Goal: Transaction & Acquisition: Register for event/course

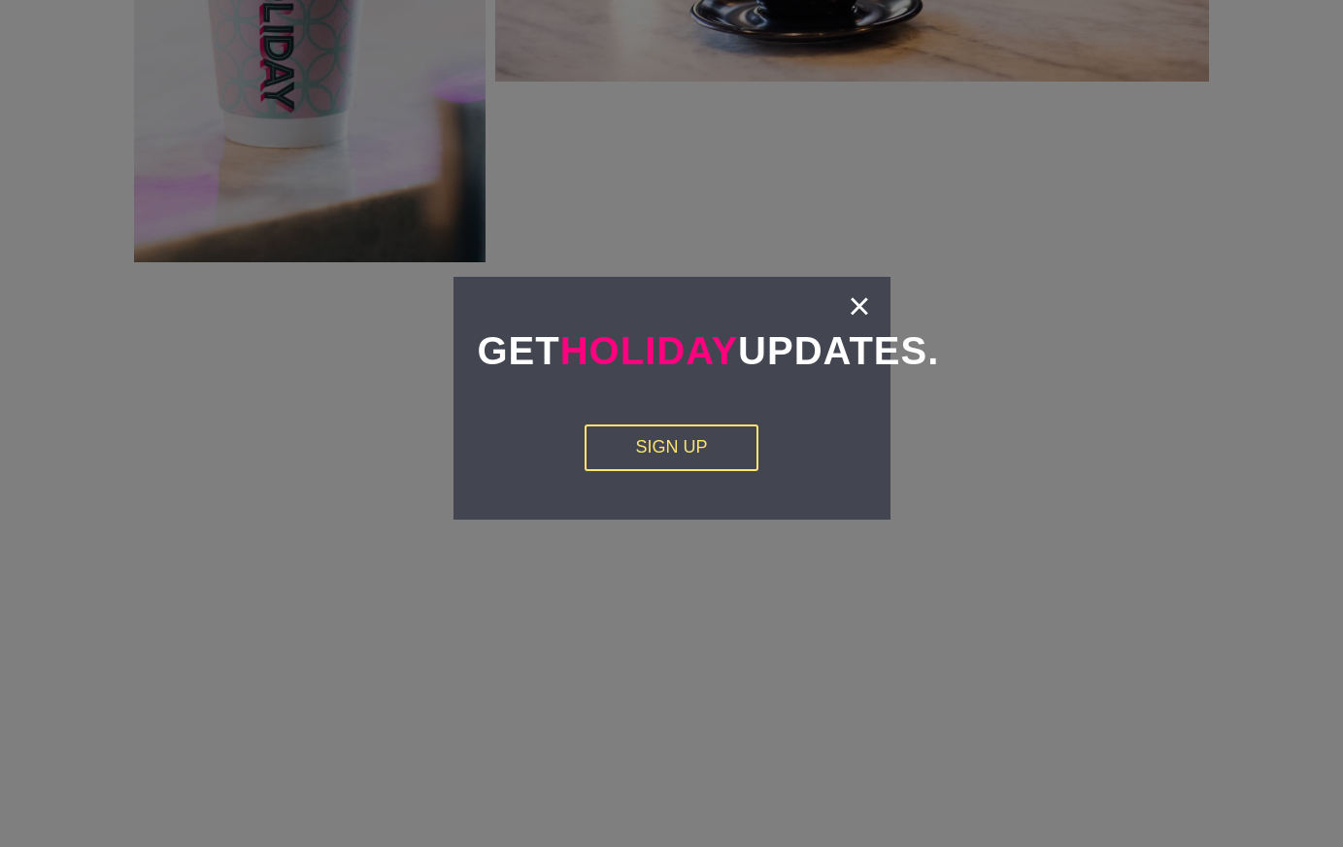
scroll to position [2813, 0]
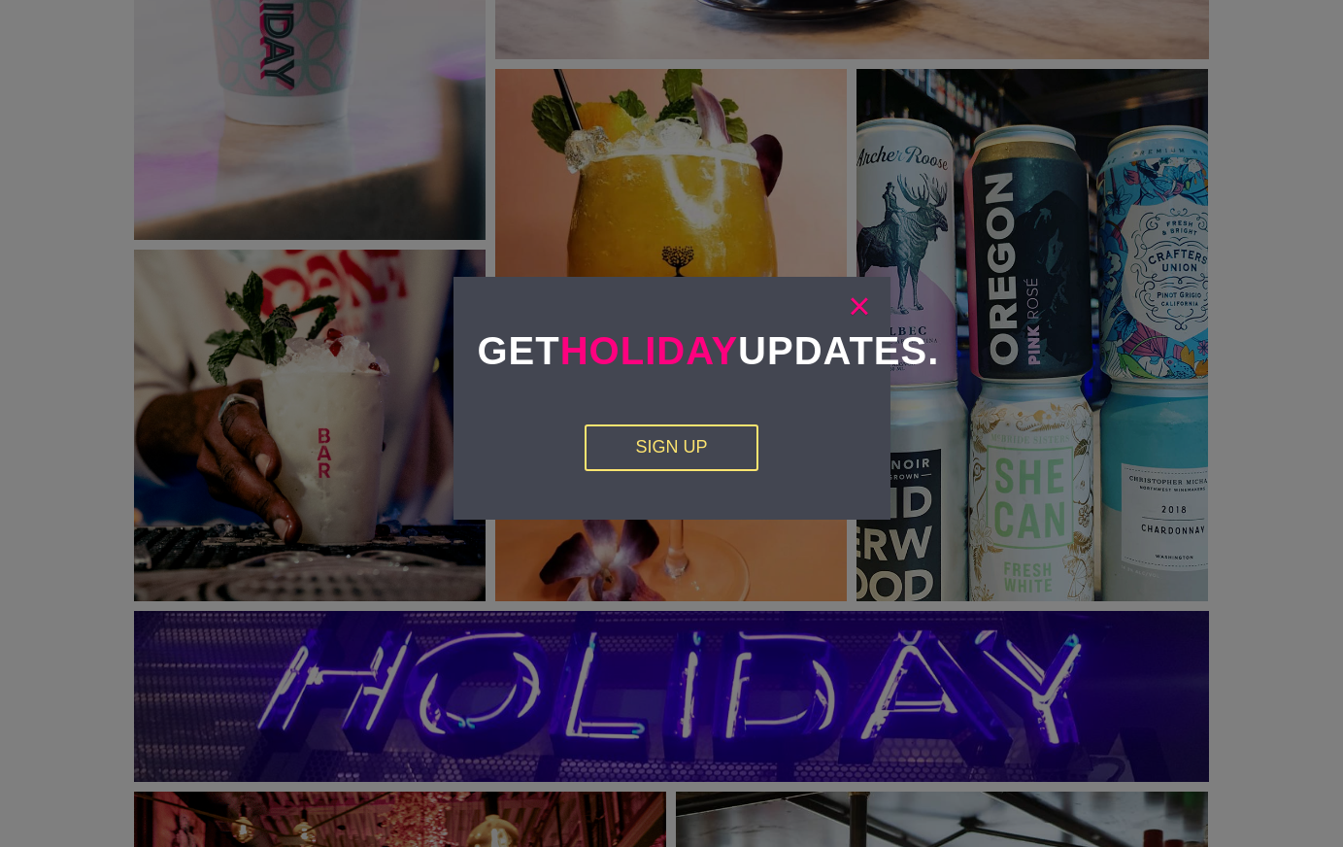
click at [857, 302] on link "×" at bounding box center [859, 305] width 22 height 19
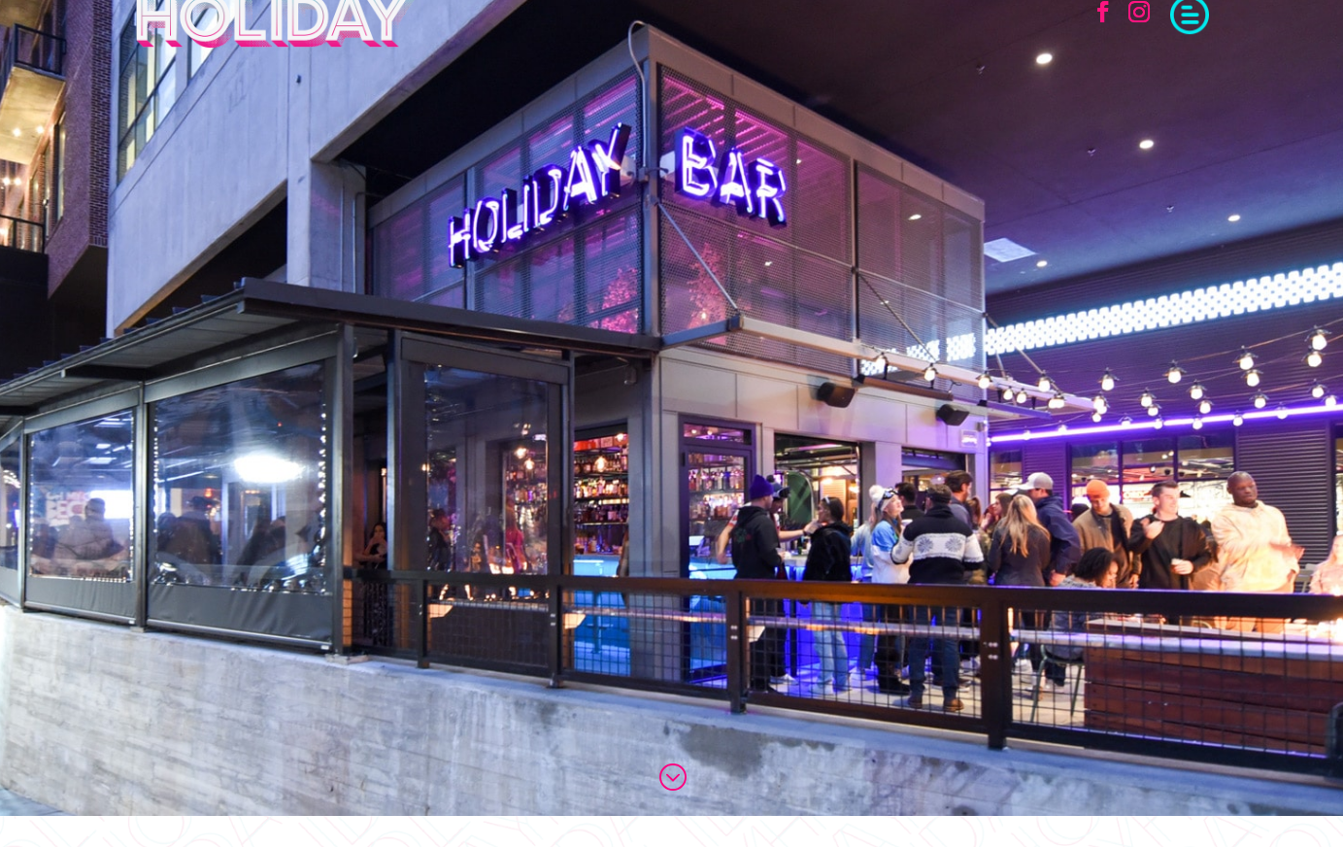
scroll to position [0, 0]
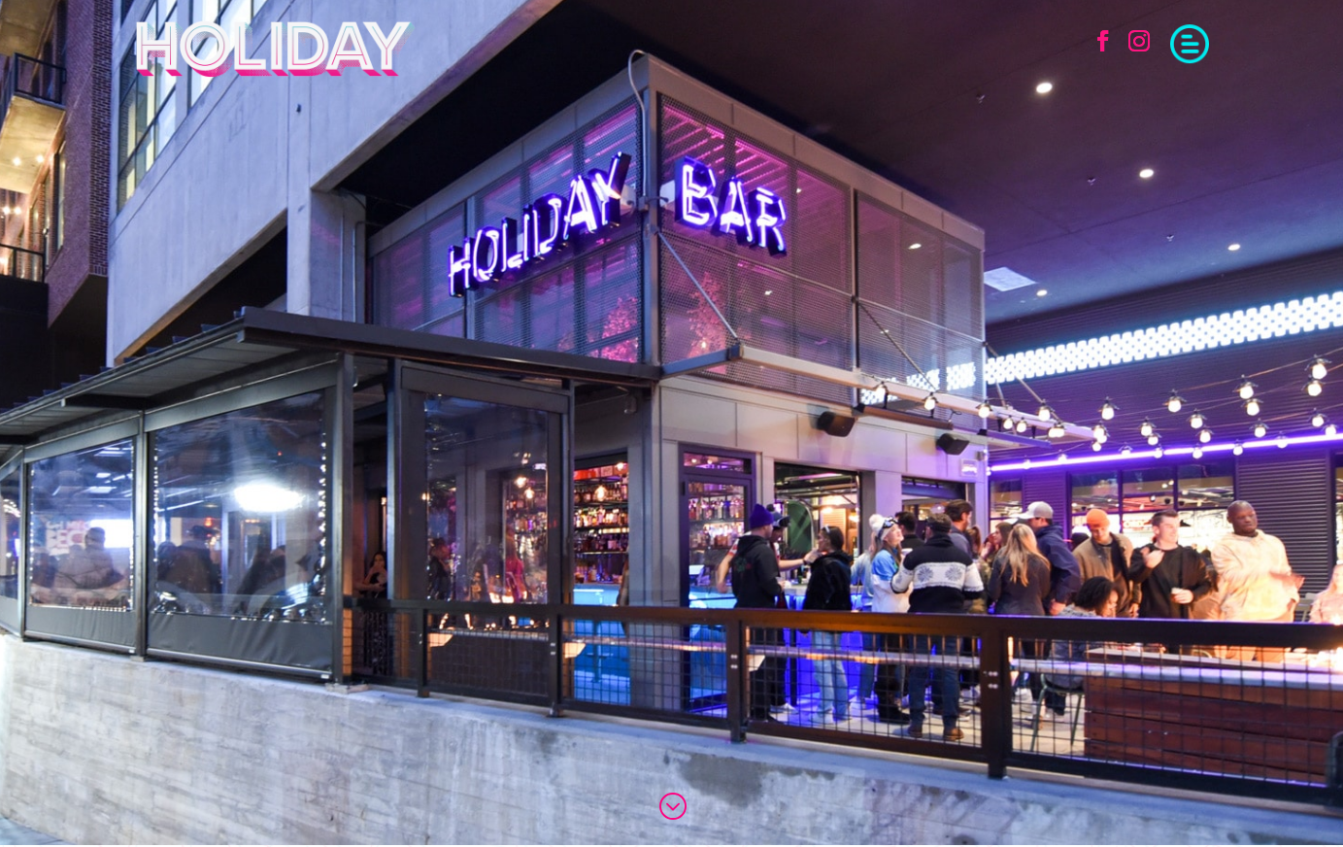
click at [1197, 41] on span at bounding box center [1189, 41] width 39 height 39
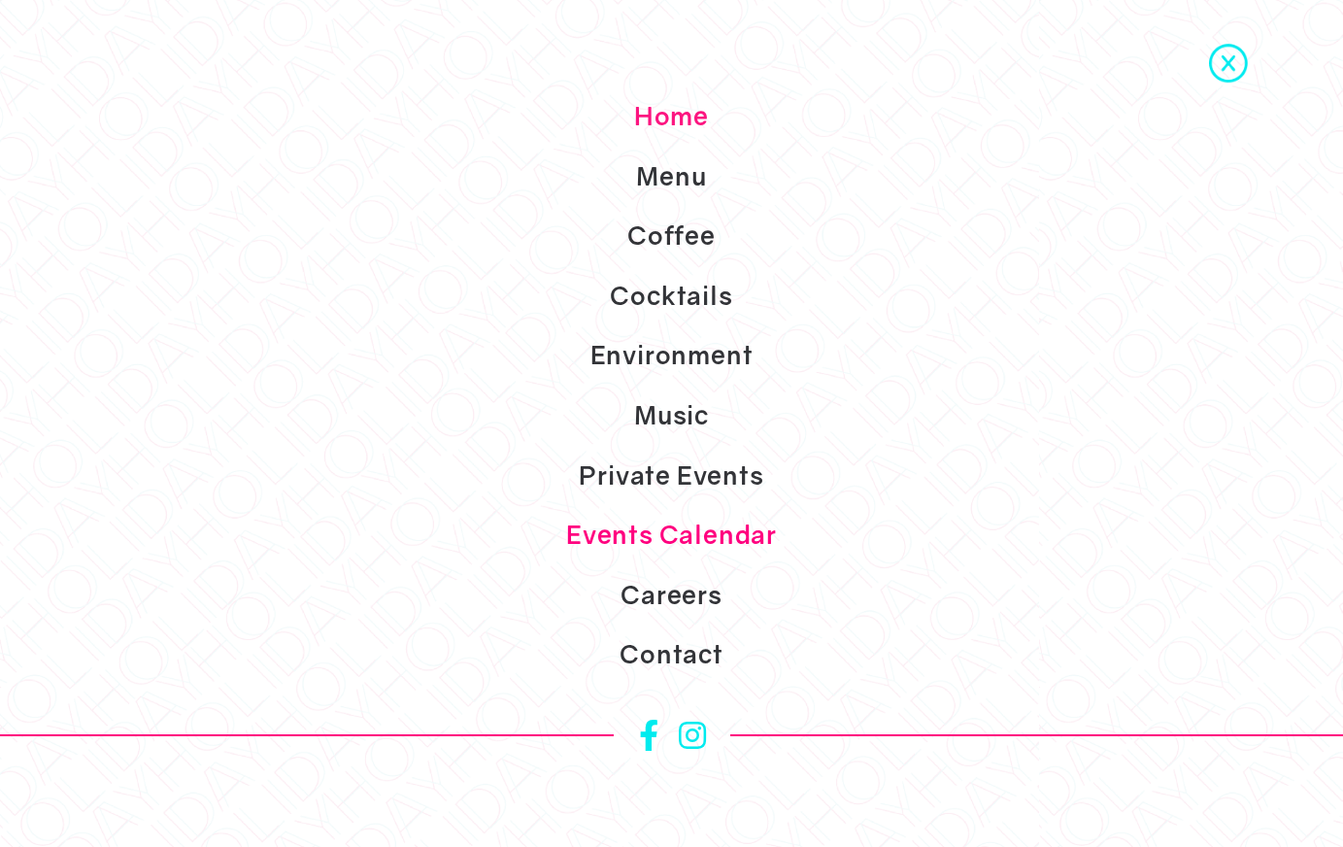
click at [678, 538] on link "Events Calendar" at bounding box center [671, 535] width 1343 height 60
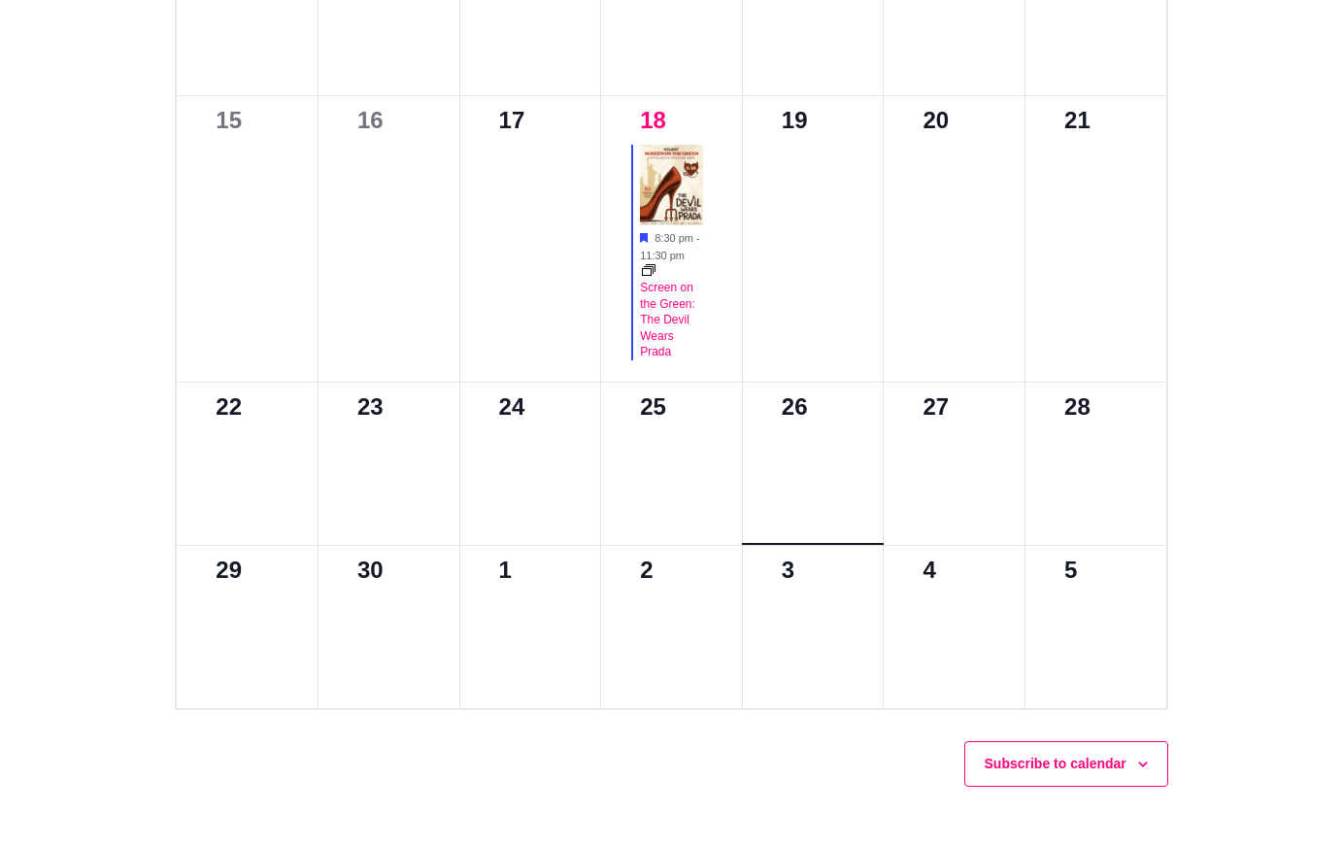
scroll to position [1301, 0]
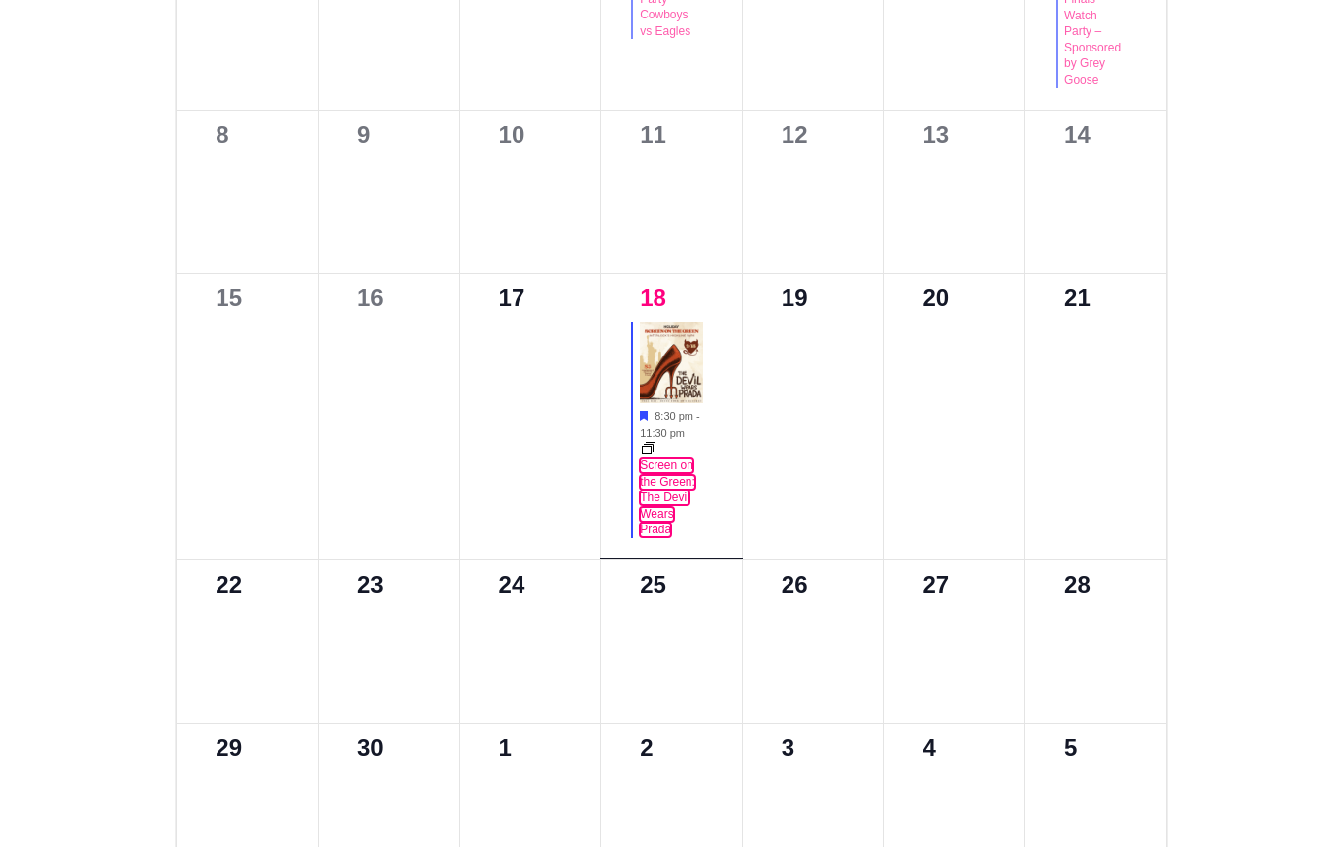
click at [656, 484] on link "Screen on the Green: The Devil Wears Prada" at bounding box center [667, 497] width 55 height 79
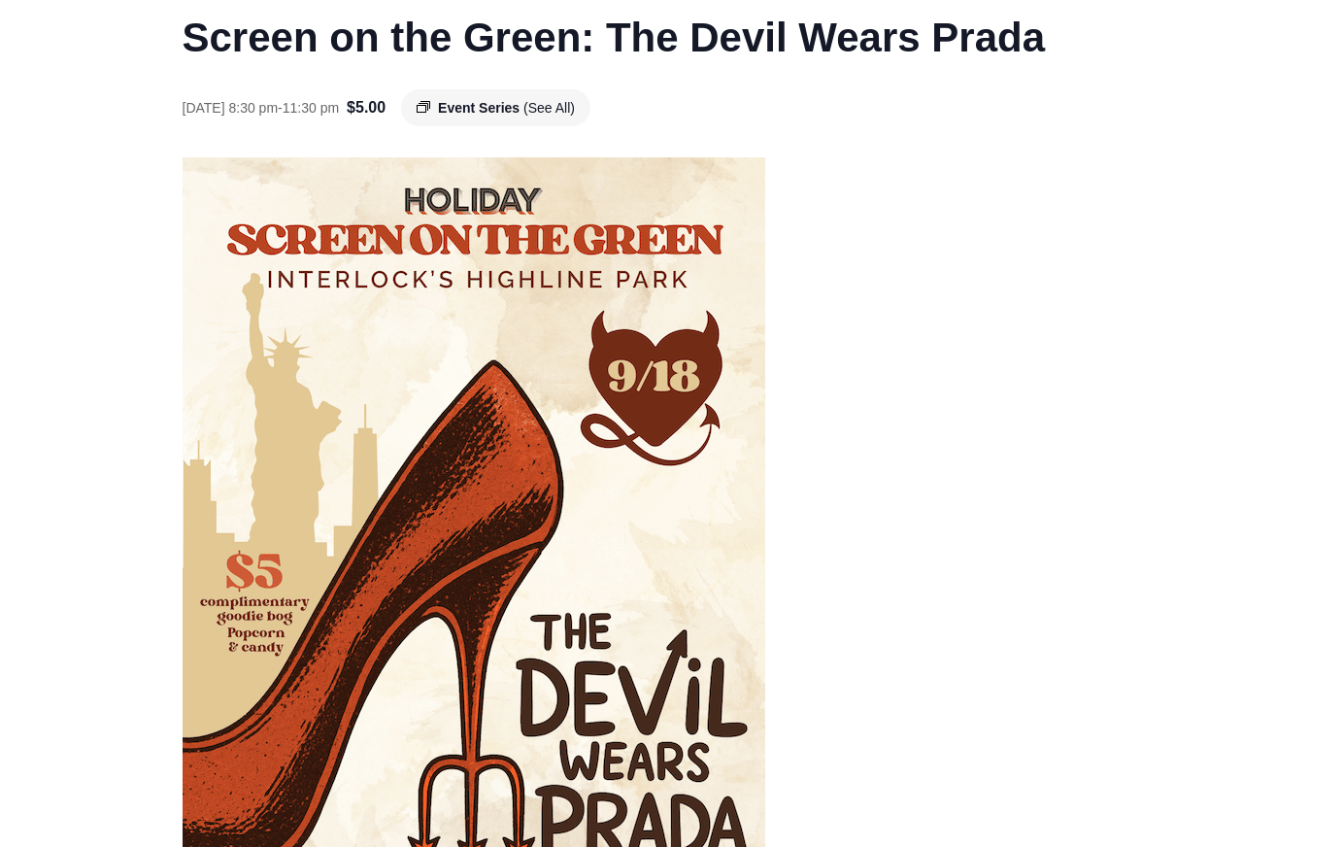
scroll to position [121, 0]
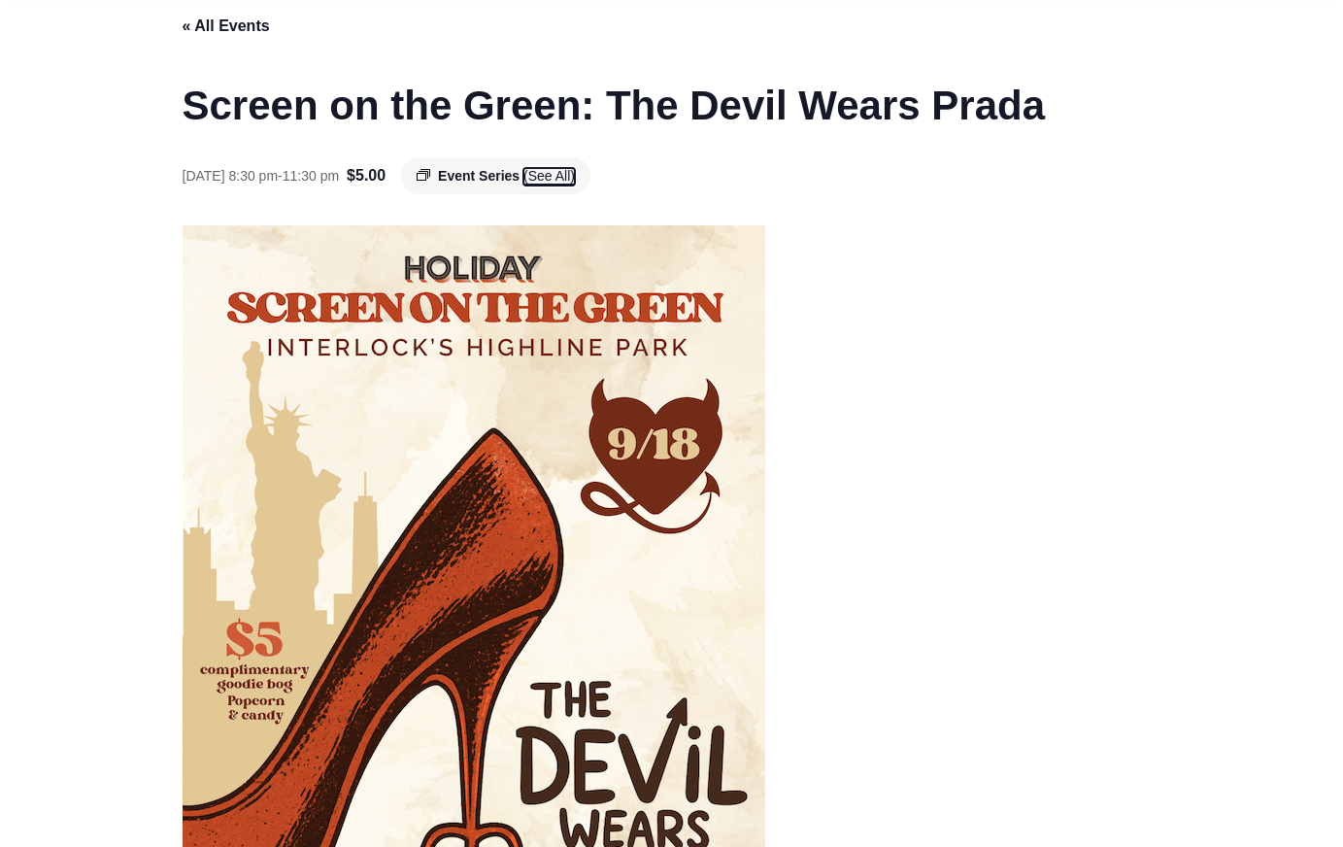
click at [575, 179] on span "(See All)" at bounding box center [548, 176] width 51 height 16
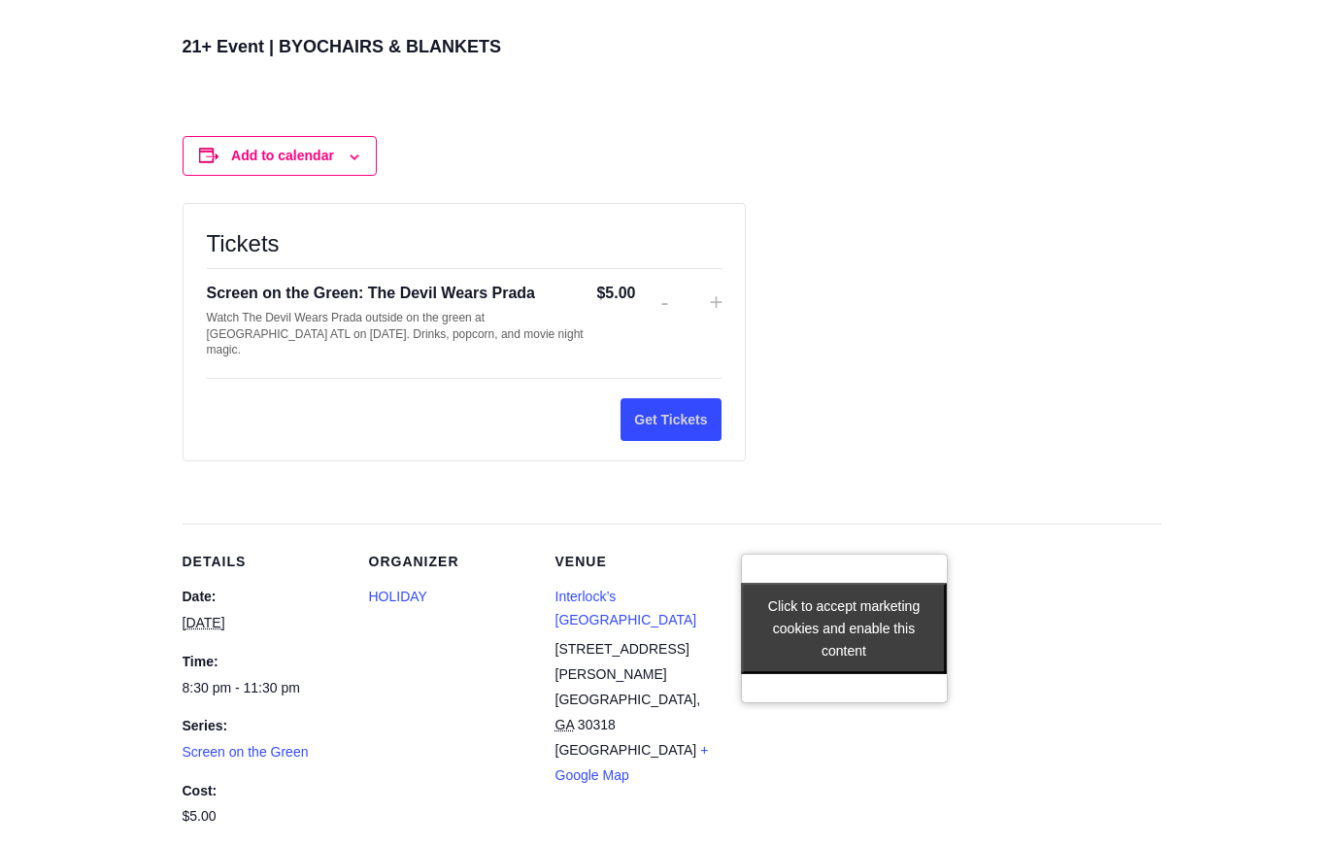
scroll to position [1335, 0]
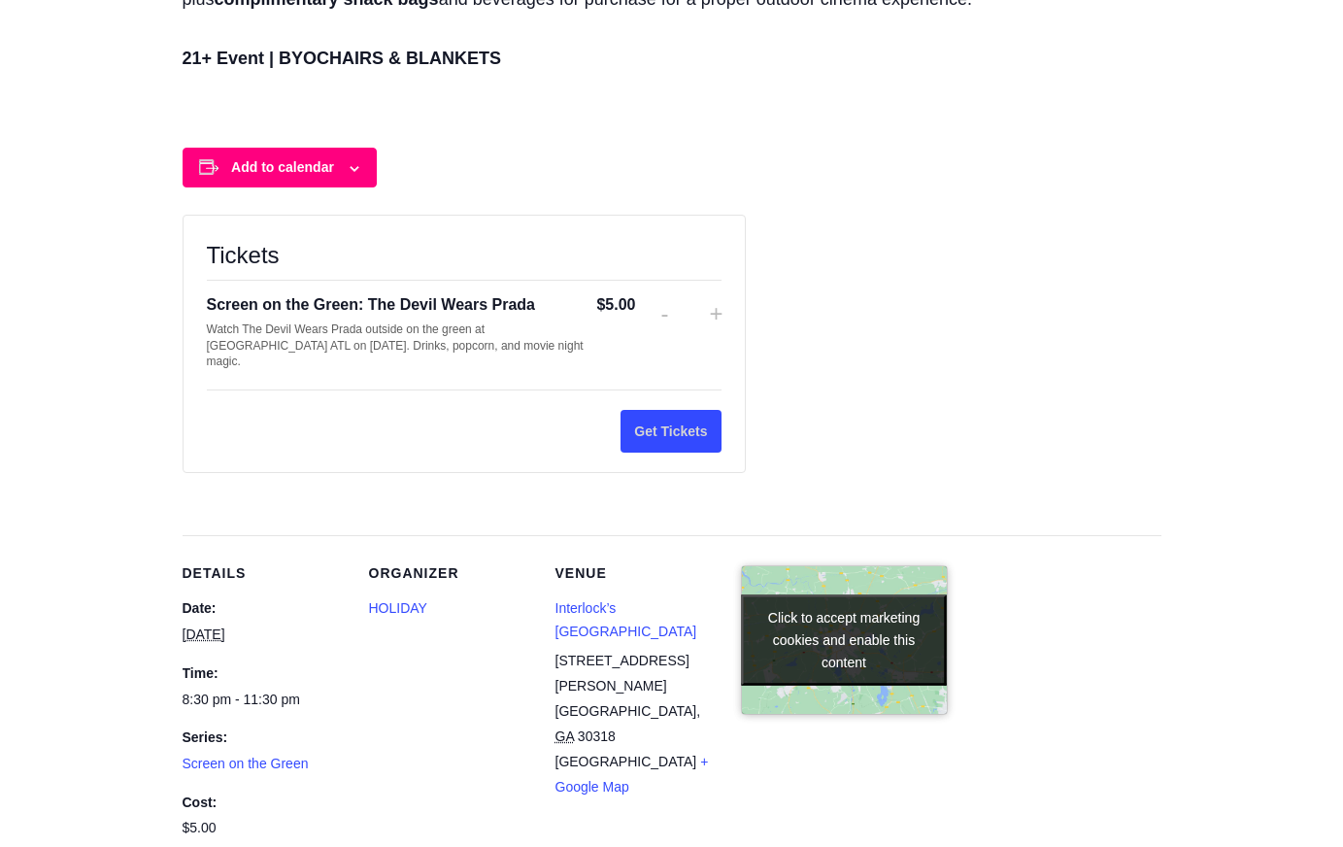
click at [353, 169] on icon at bounding box center [354, 168] width 8 height 5
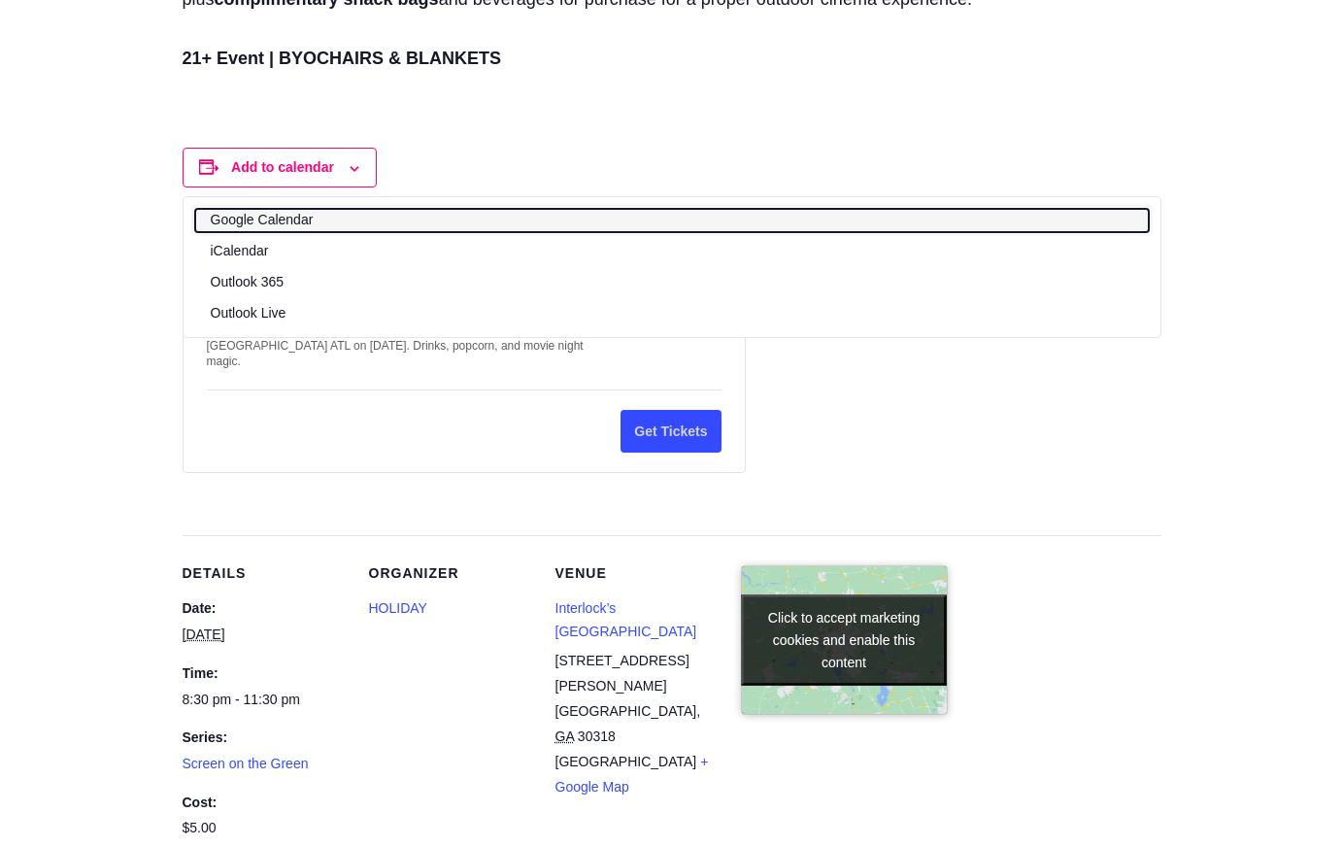
click at [282, 216] on link "Google Calendar" at bounding box center [671, 220] width 953 height 23
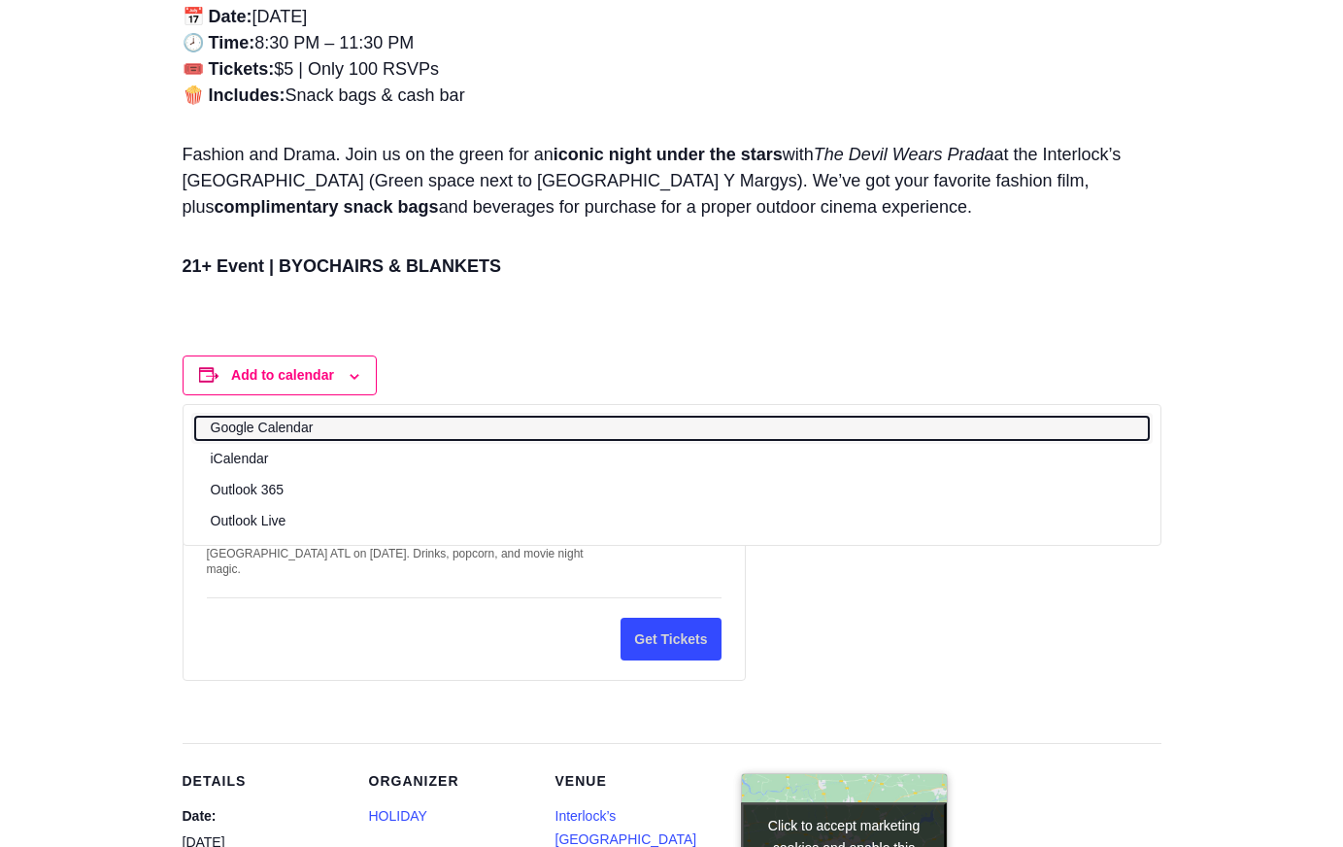
scroll to position [1140, 0]
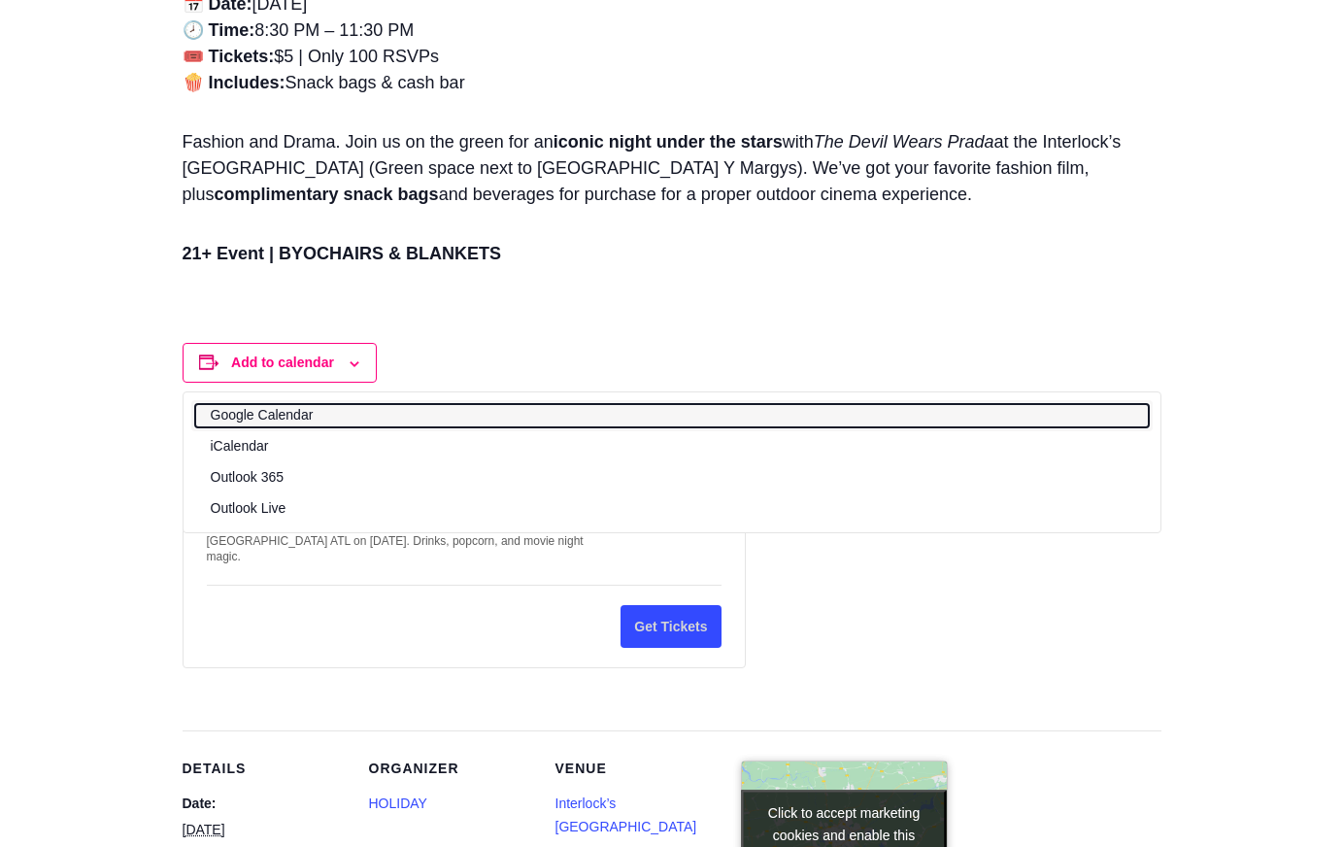
click at [298, 410] on link "Google Calendar" at bounding box center [671, 415] width 953 height 23
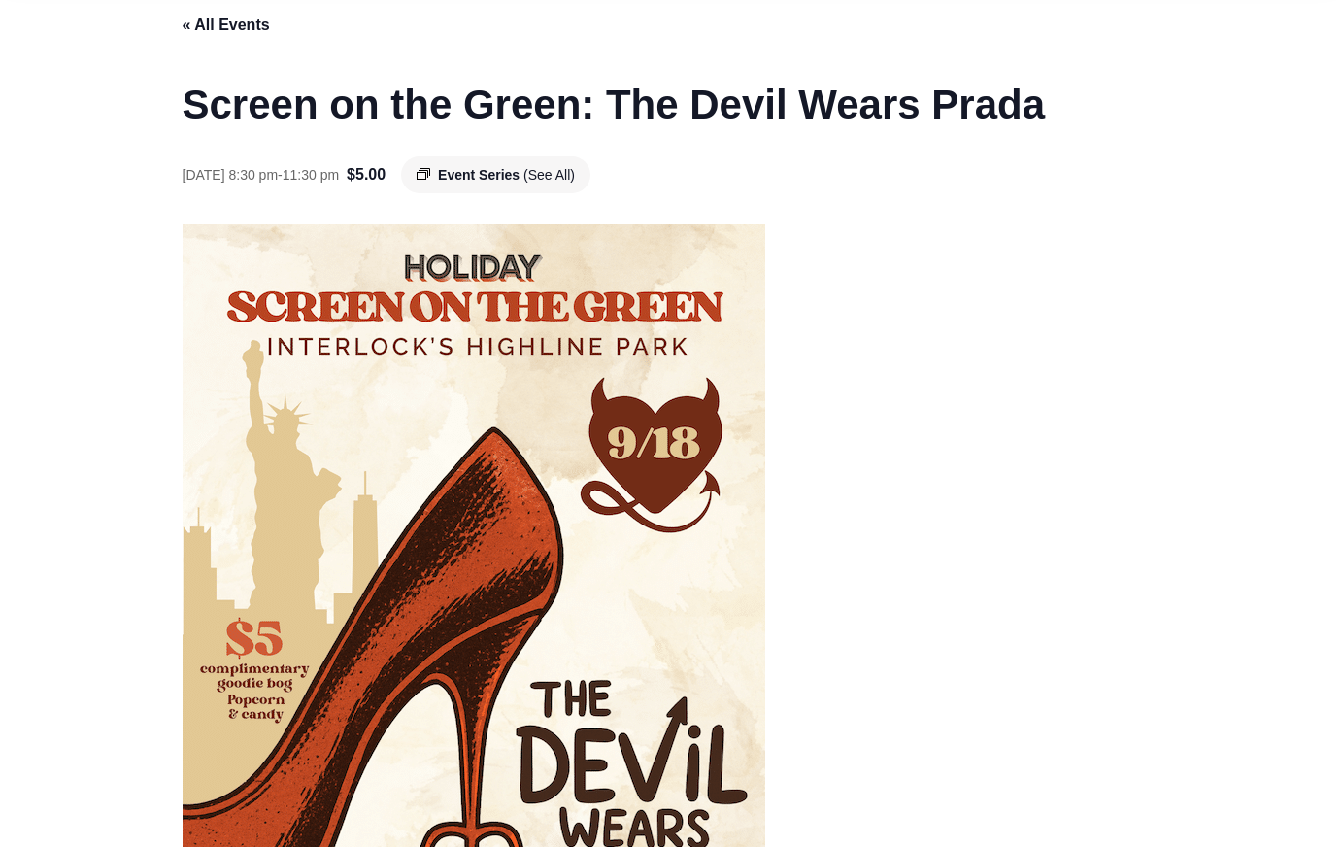
scroll to position [0, 0]
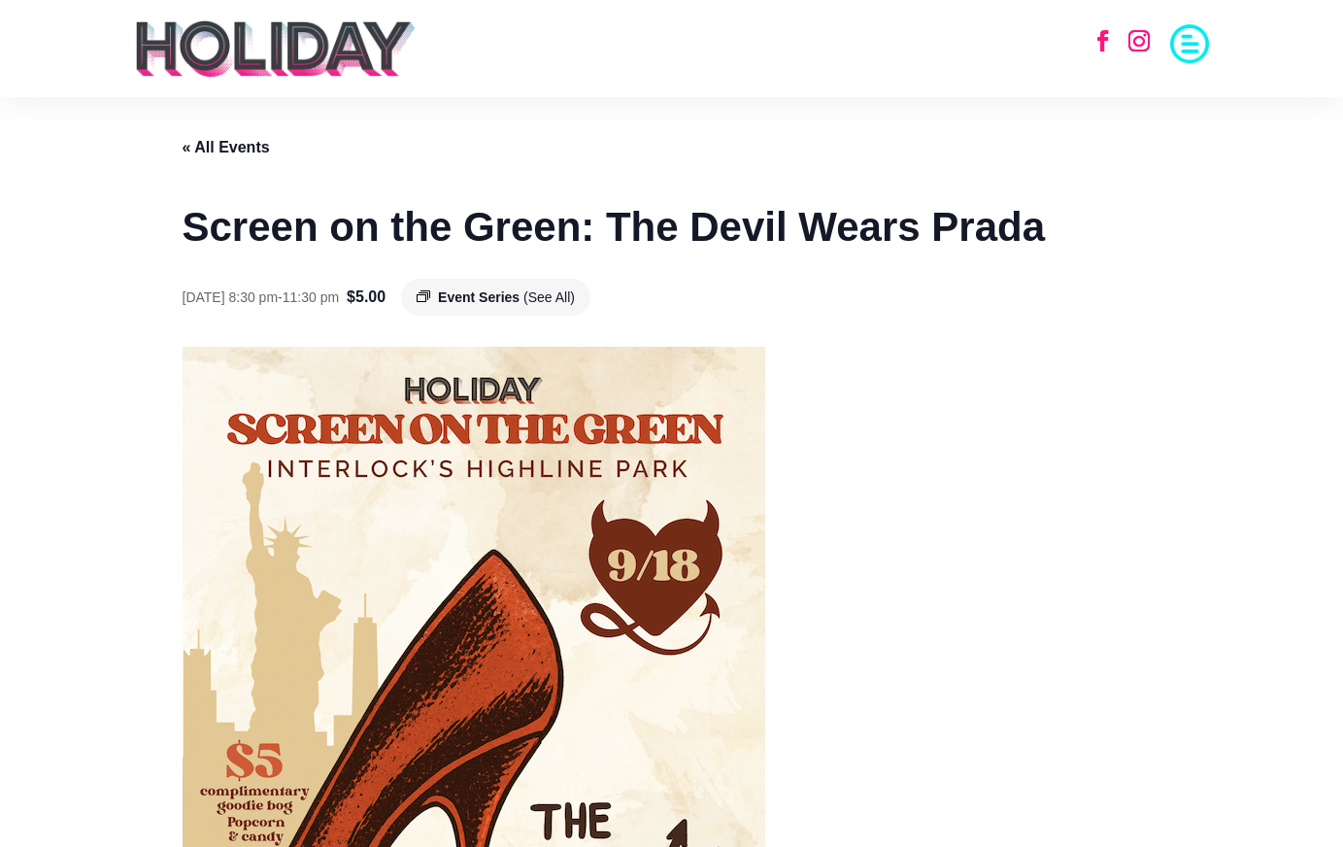
click at [228, 149] on link "« All Events" at bounding box center [226, 147] width 87 height 17
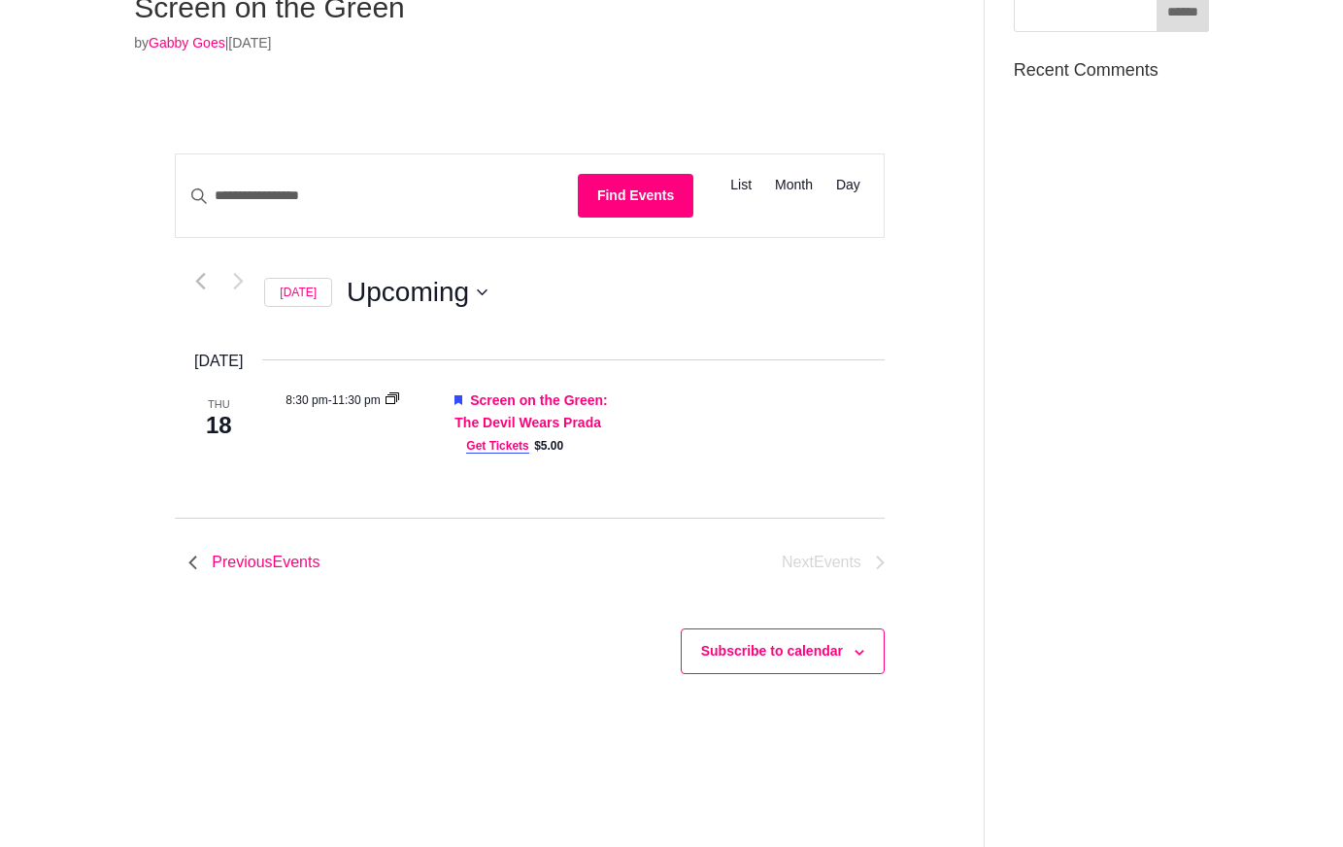
scroll to position [170, 0]
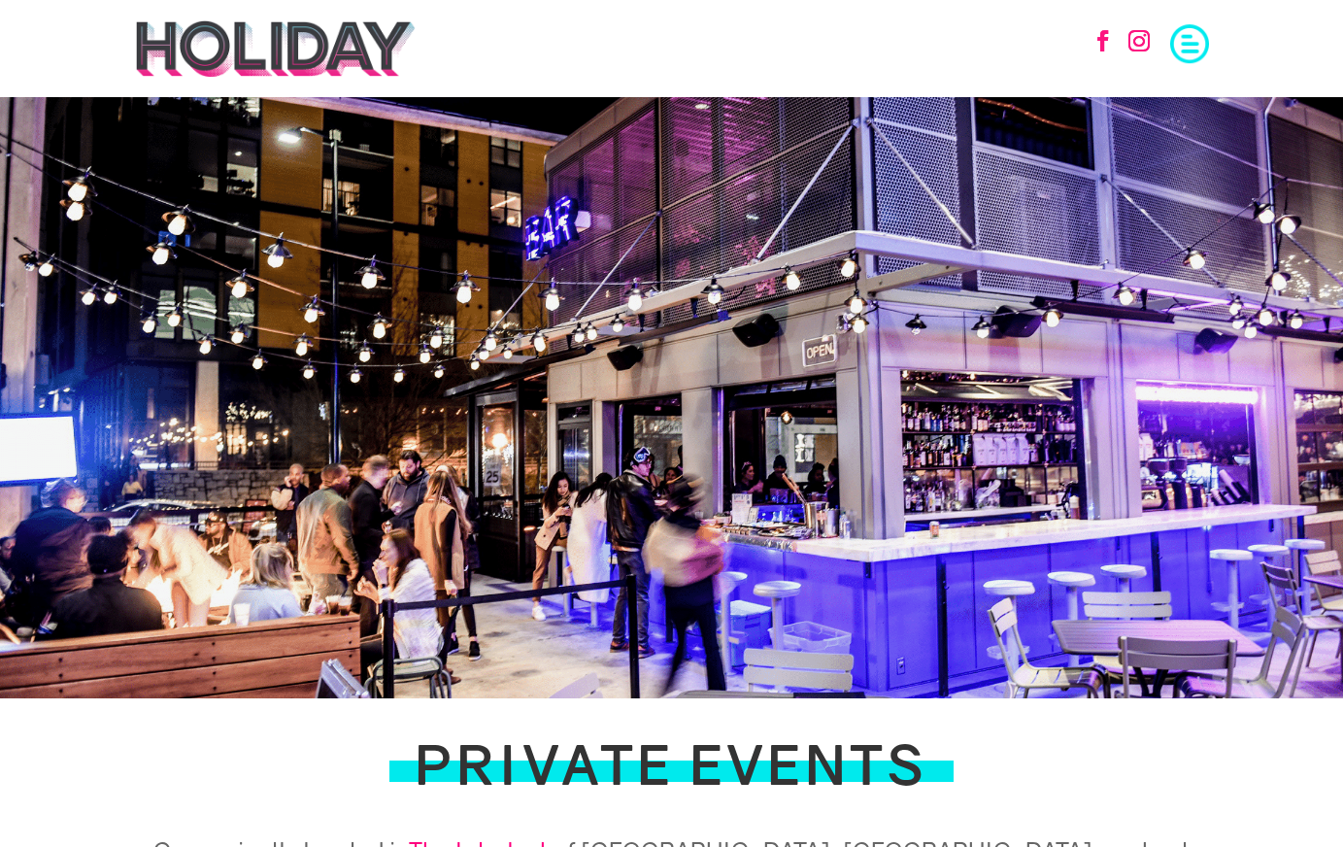
click at [1187, 41] on span at bounding box center [1189, 41] width 39 height 39
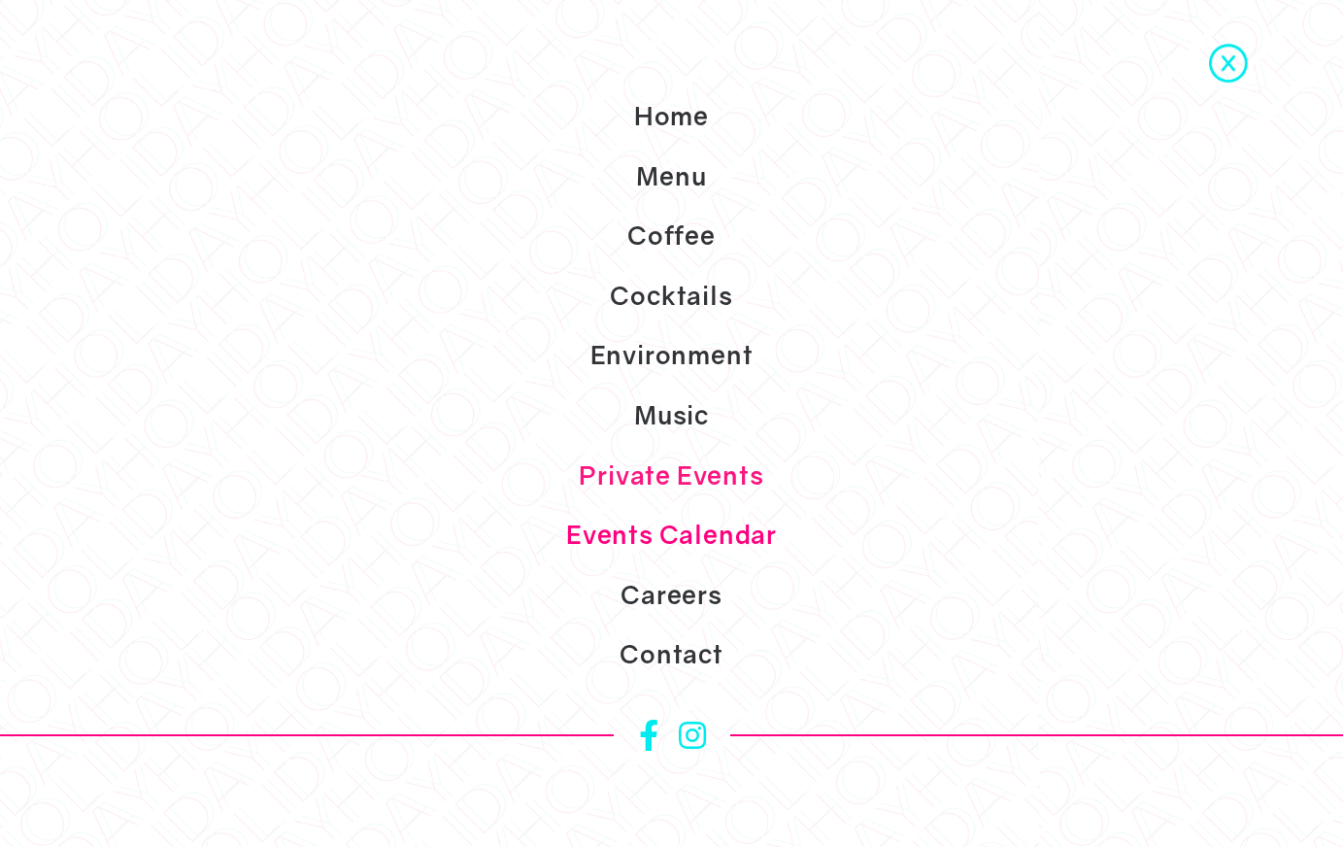
click at [708, 533] on link "Events Calendar" at bounding box center [671, 535] width 1343 height 60
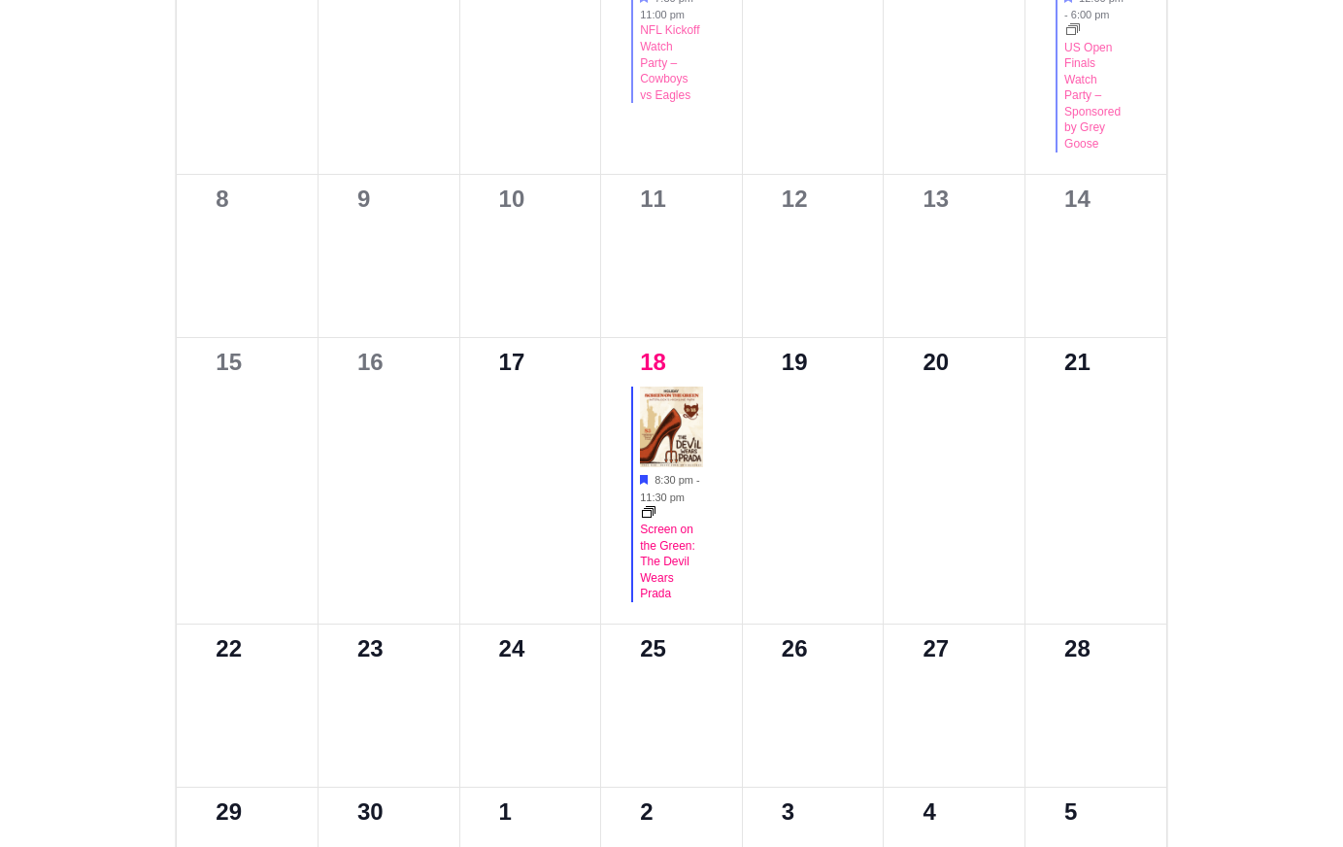
scroll to position [1252, 0]
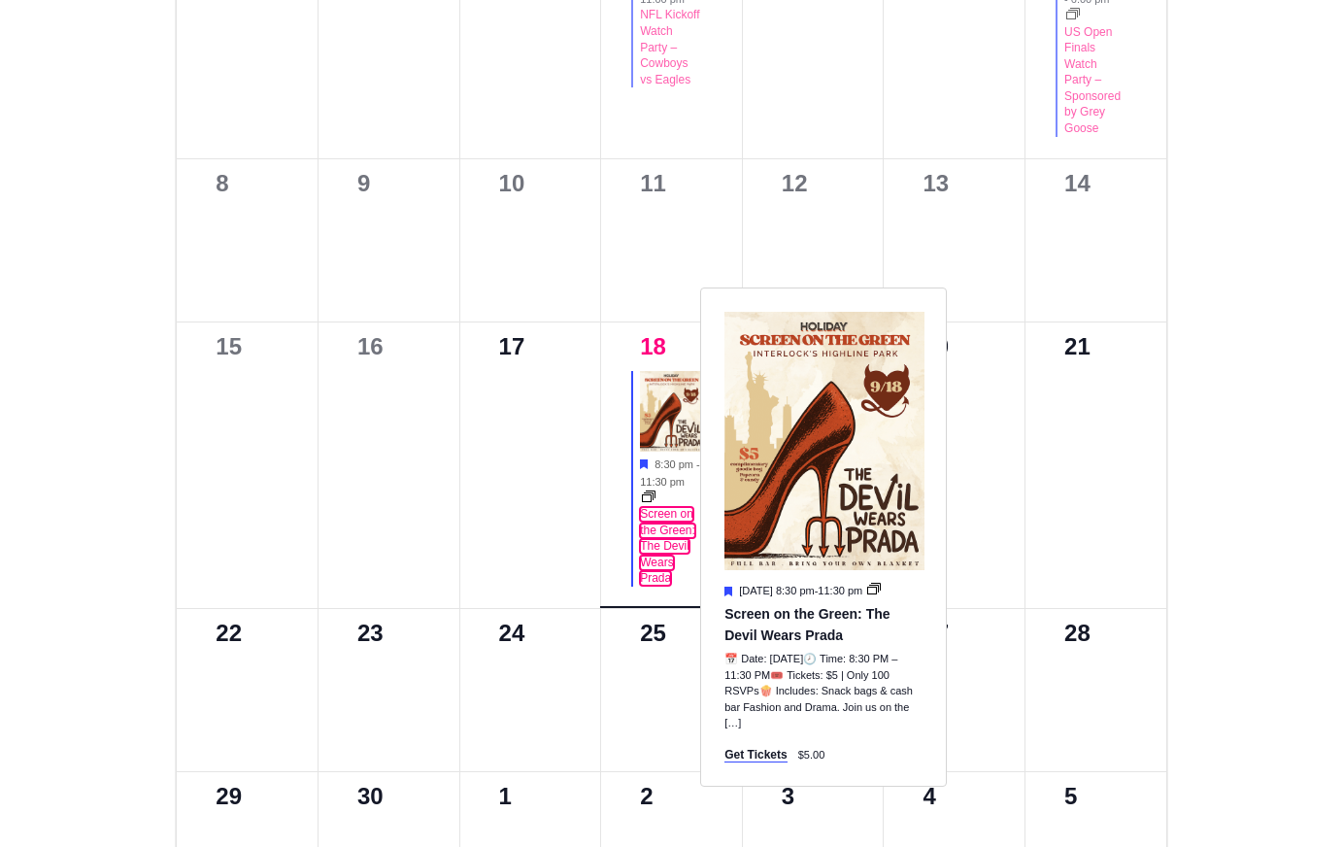
click at [660, 541] on link "Screen on the Green: The Devil Wears Prada" at bounding box center [667, 546] width 55 height 79
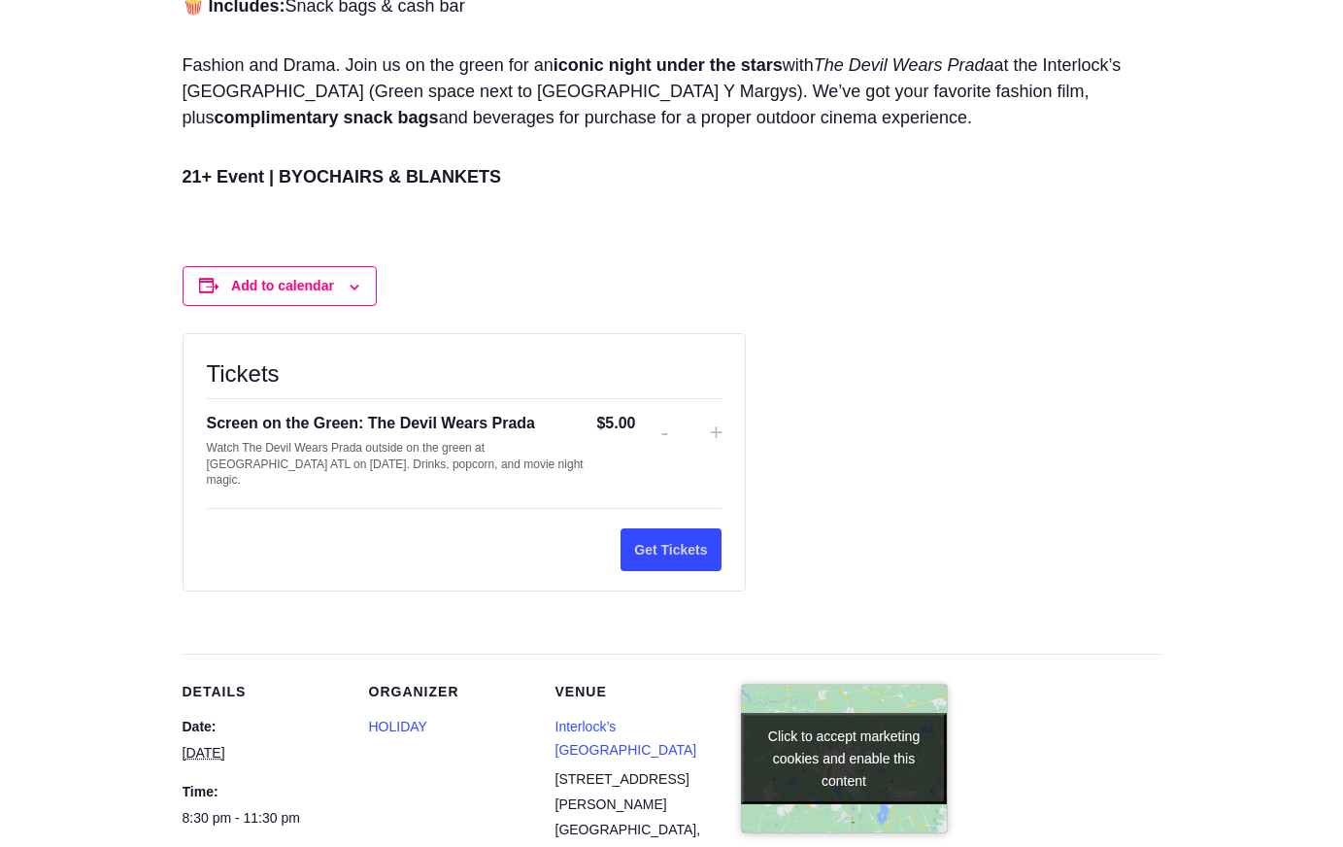
scroll to position [1213, 0]
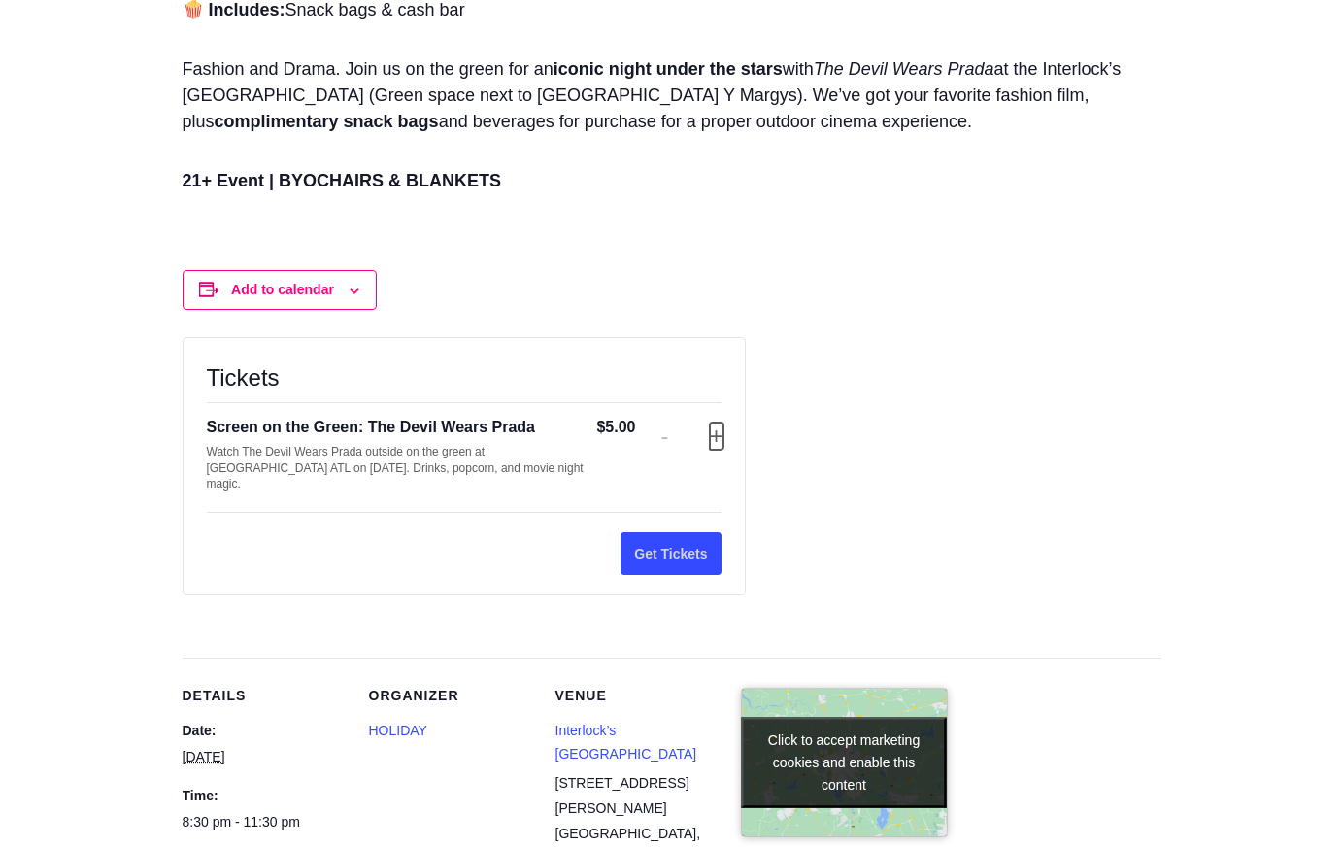
click at [715, 441] on button "Increase ticket quantity for Screen on the Green: The Devil Wears Prada +" at bounding box center [716, 435] width 12 height 27
click at [674, 540] on button "Get Tickets" at bounding box center [670, 554] width 100 height 44
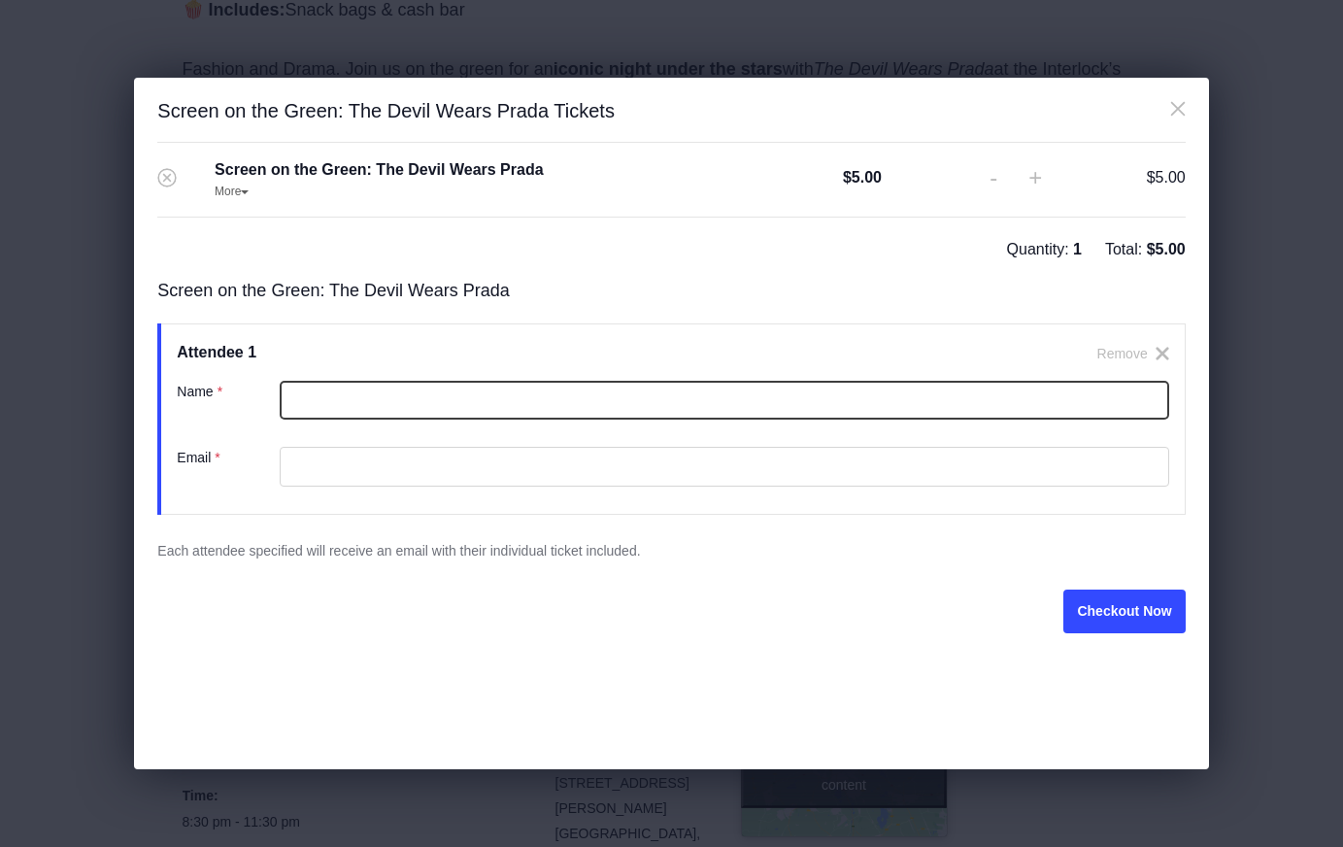
click at [500, 406] on input "Name ( required ) *" at bounding box center [724, 401] width 888 height 40
type input "*****"
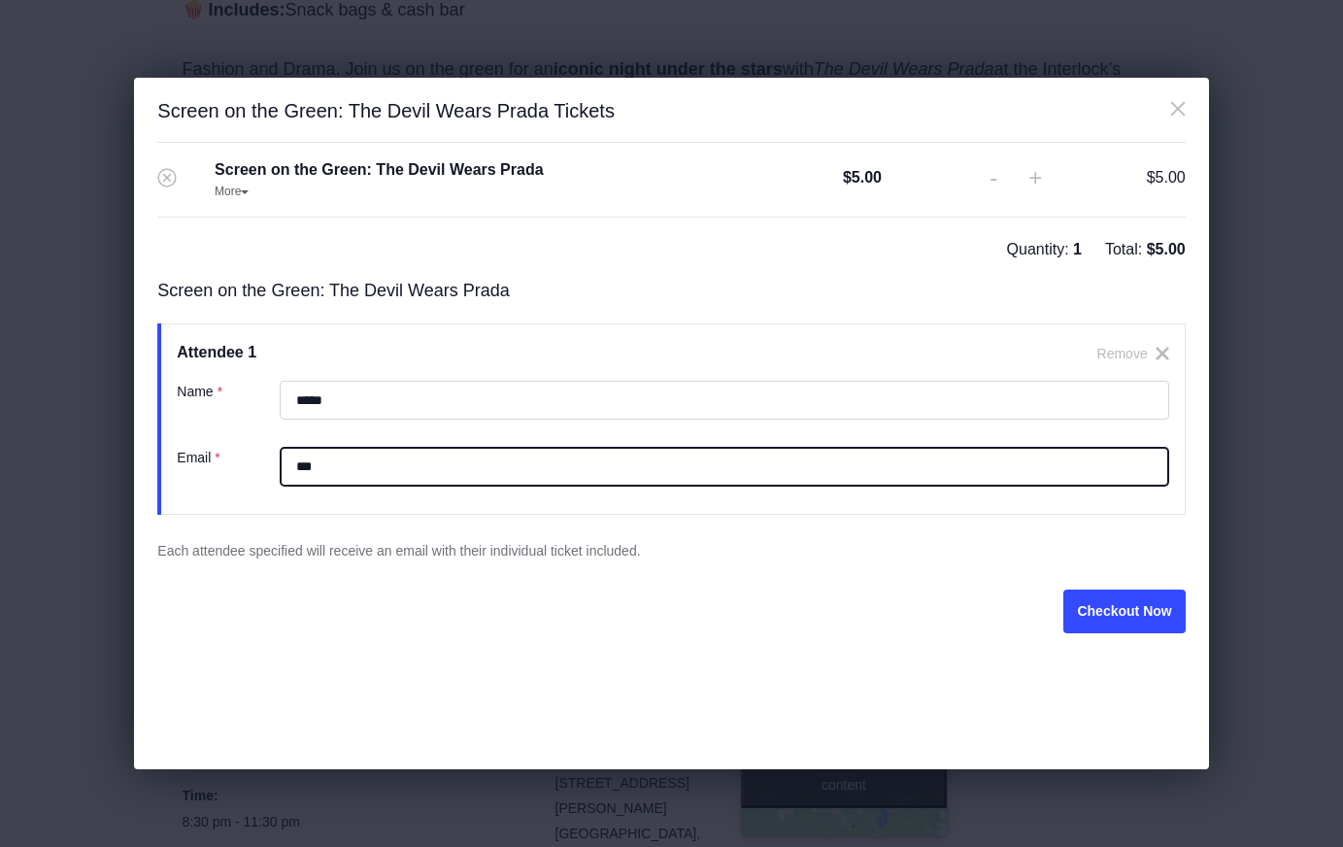
type input "**********"
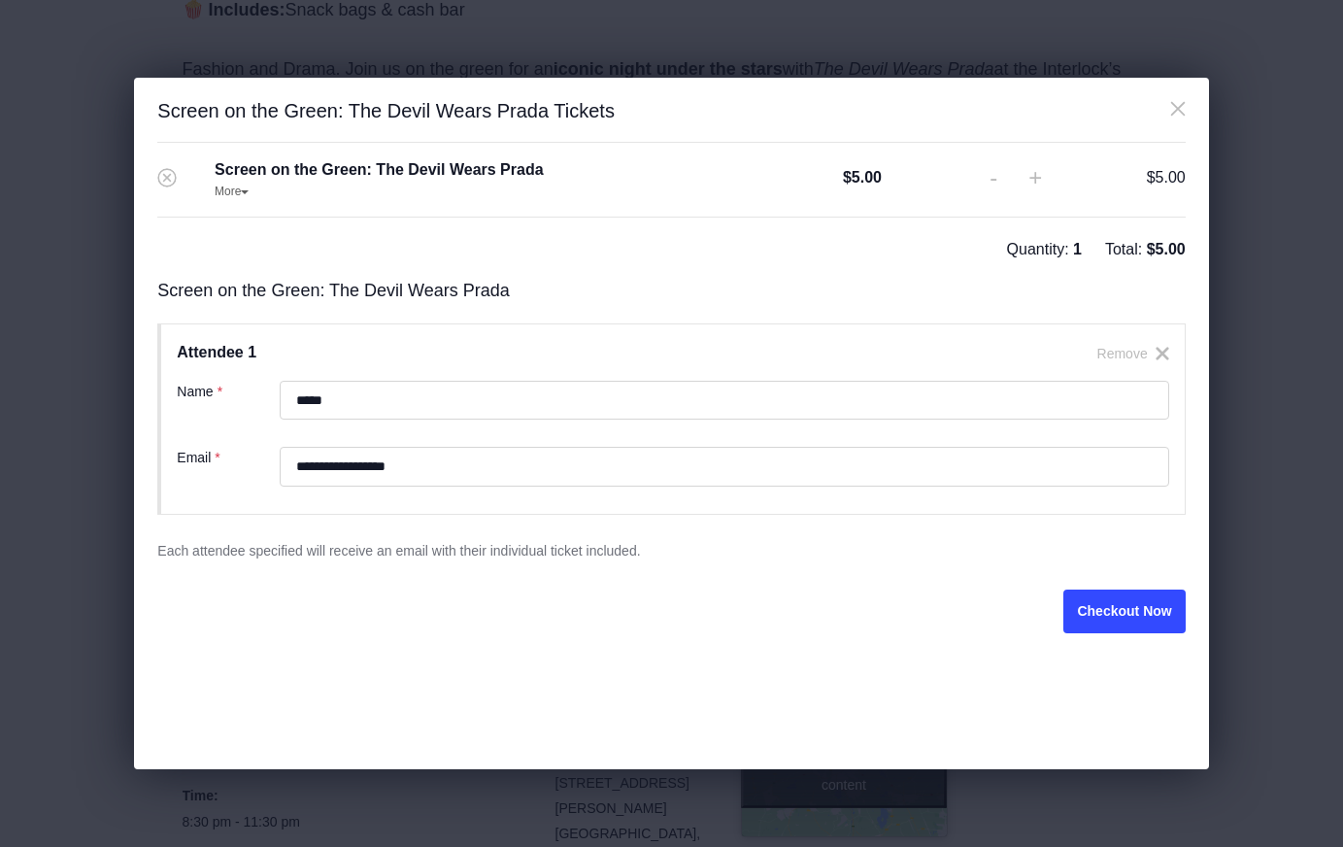
click at [605, 614] on div "Checkout Now" at bounding box center [670, 611] width 1027 height 44
click at [1134, 608] on button "Checkout Now" at bounding box center [1123, 611] width 121 height 44
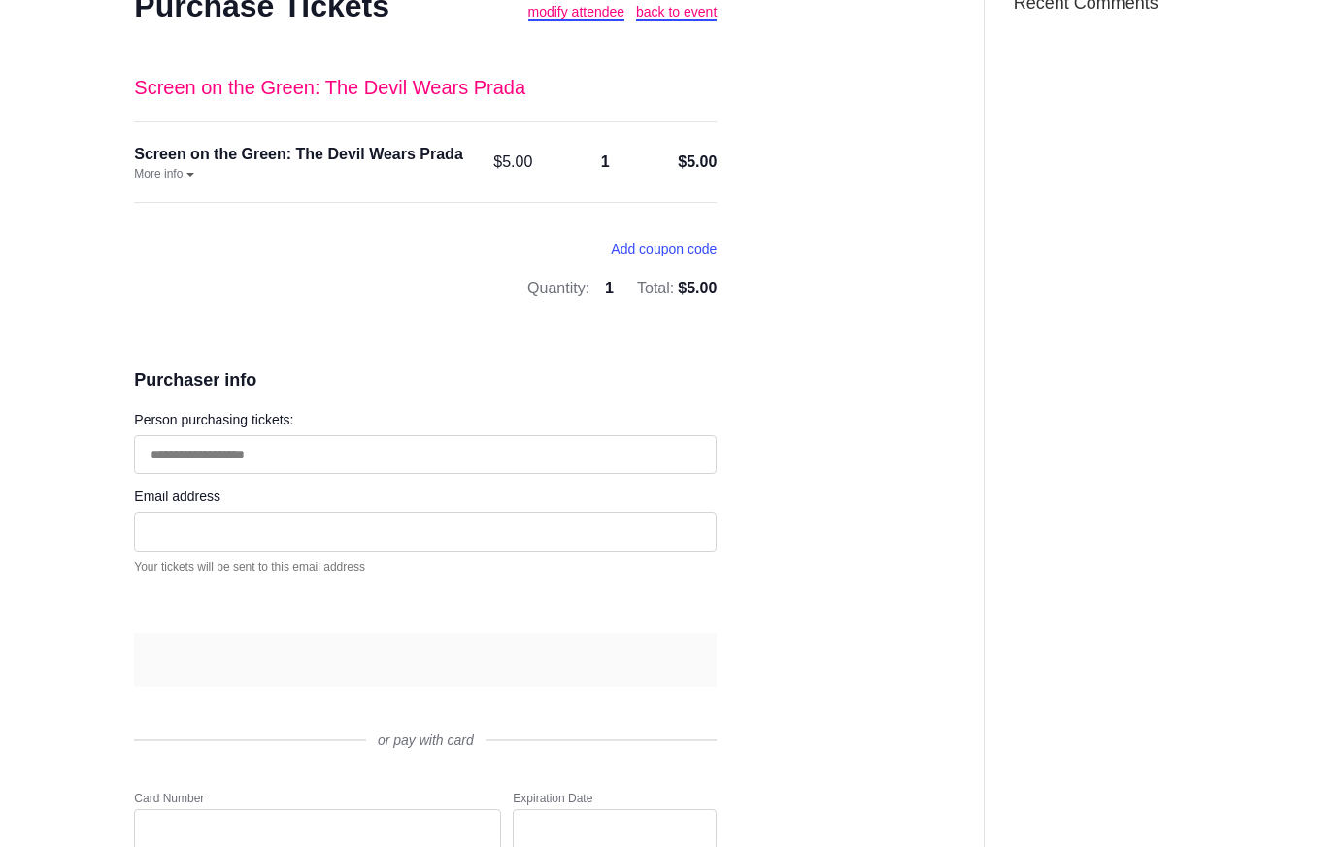
scroll to position [240, 0]
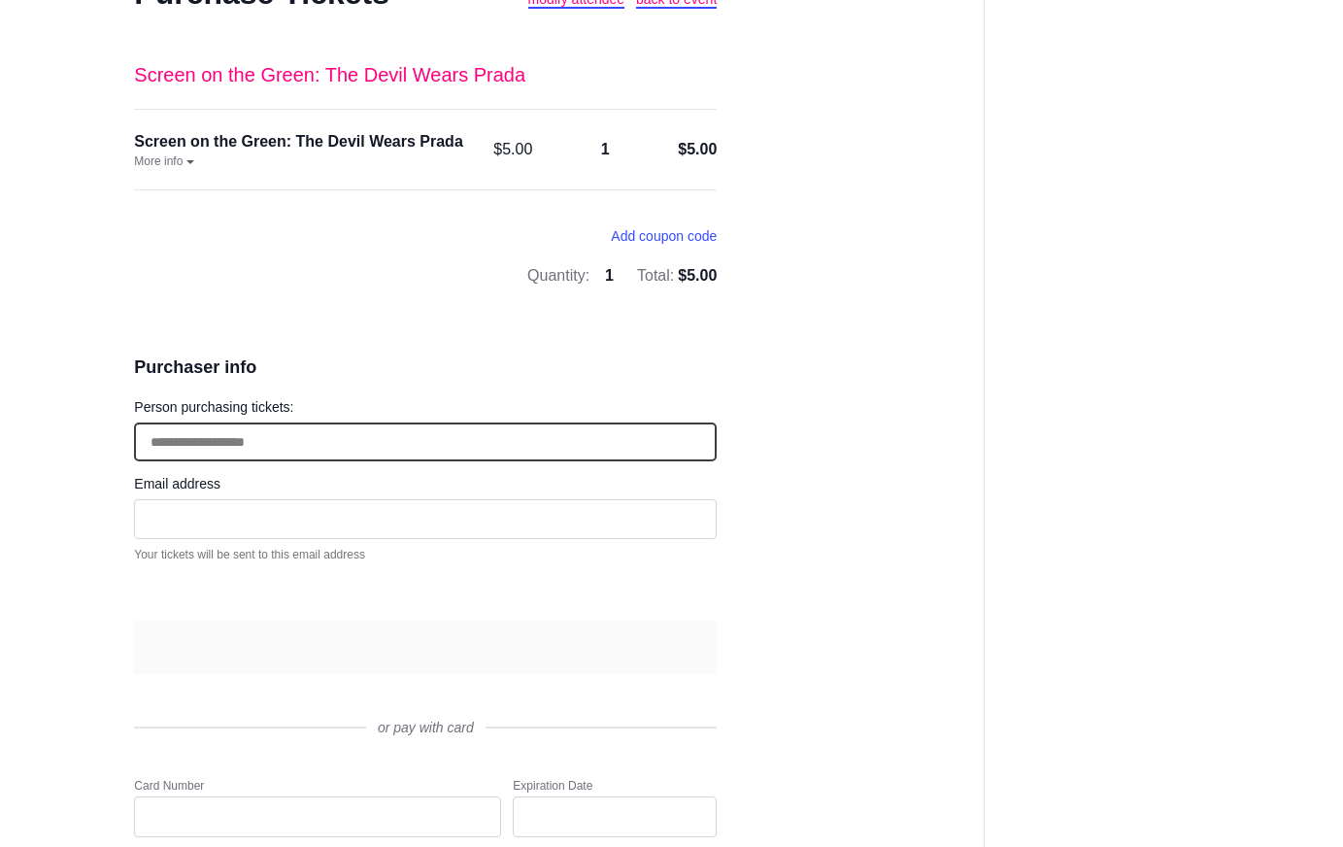
click at [305, 436] on input "Person purchasing tickets:" at bounding box center [425, 442] width 583 height 40
type input "*****"
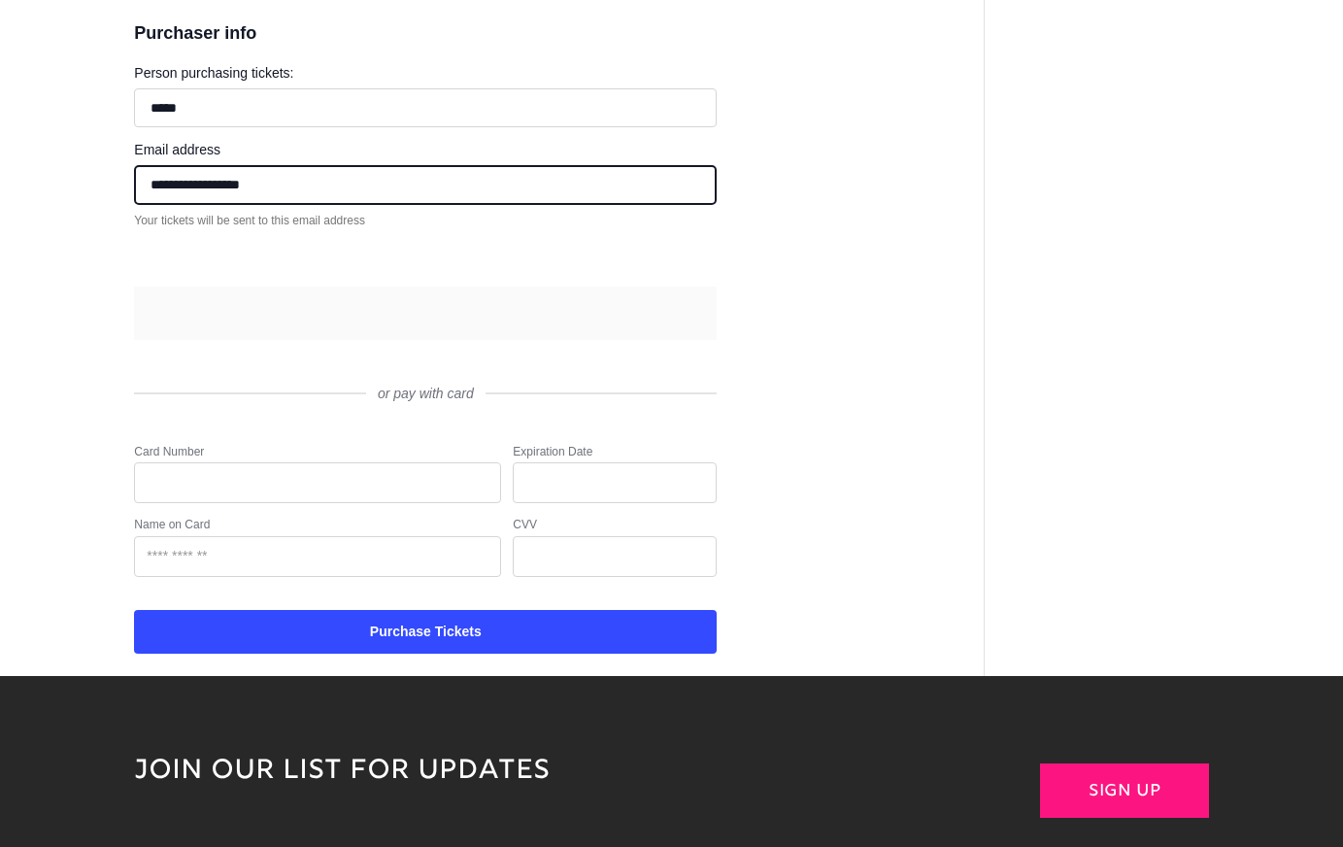
scroll to position [582, 0]
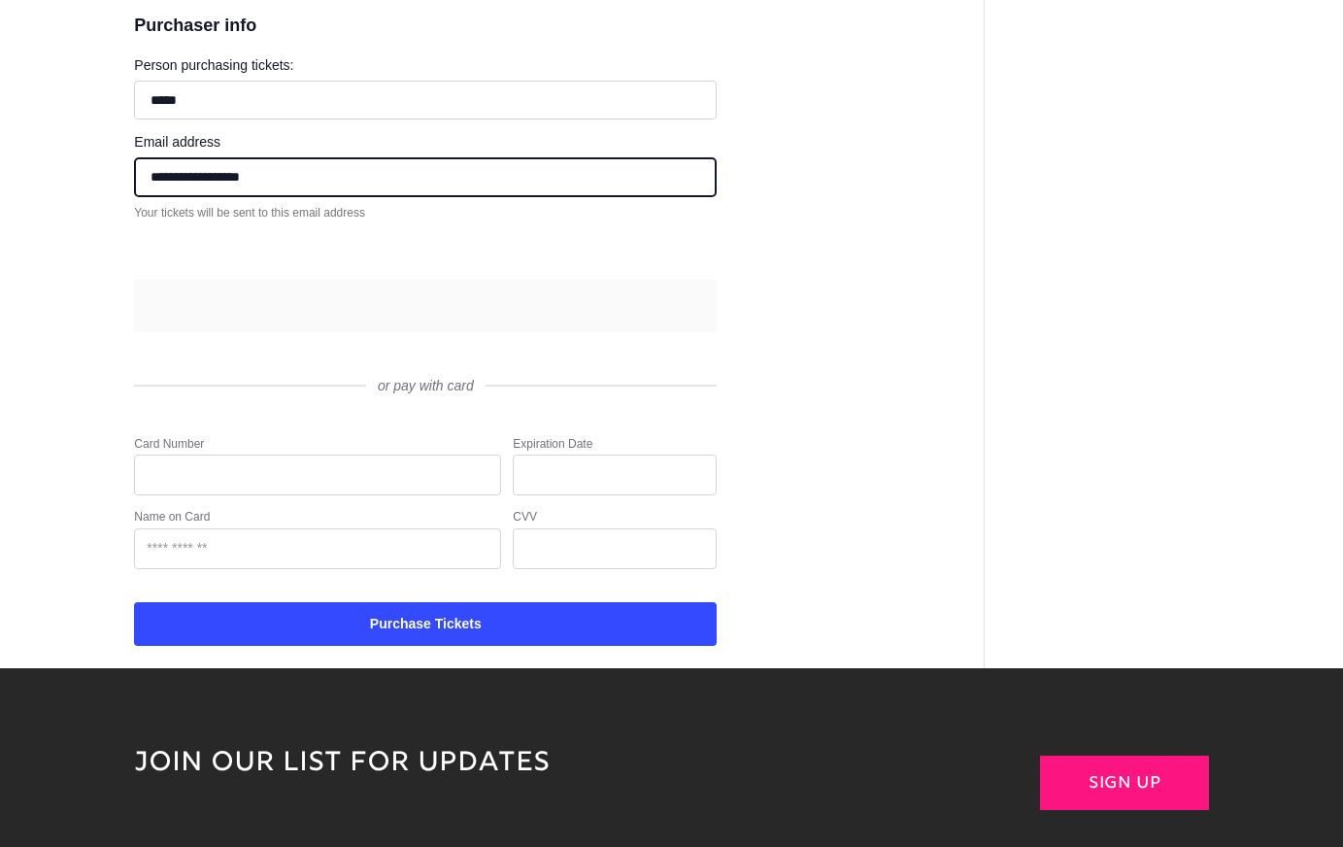
type input "**********"
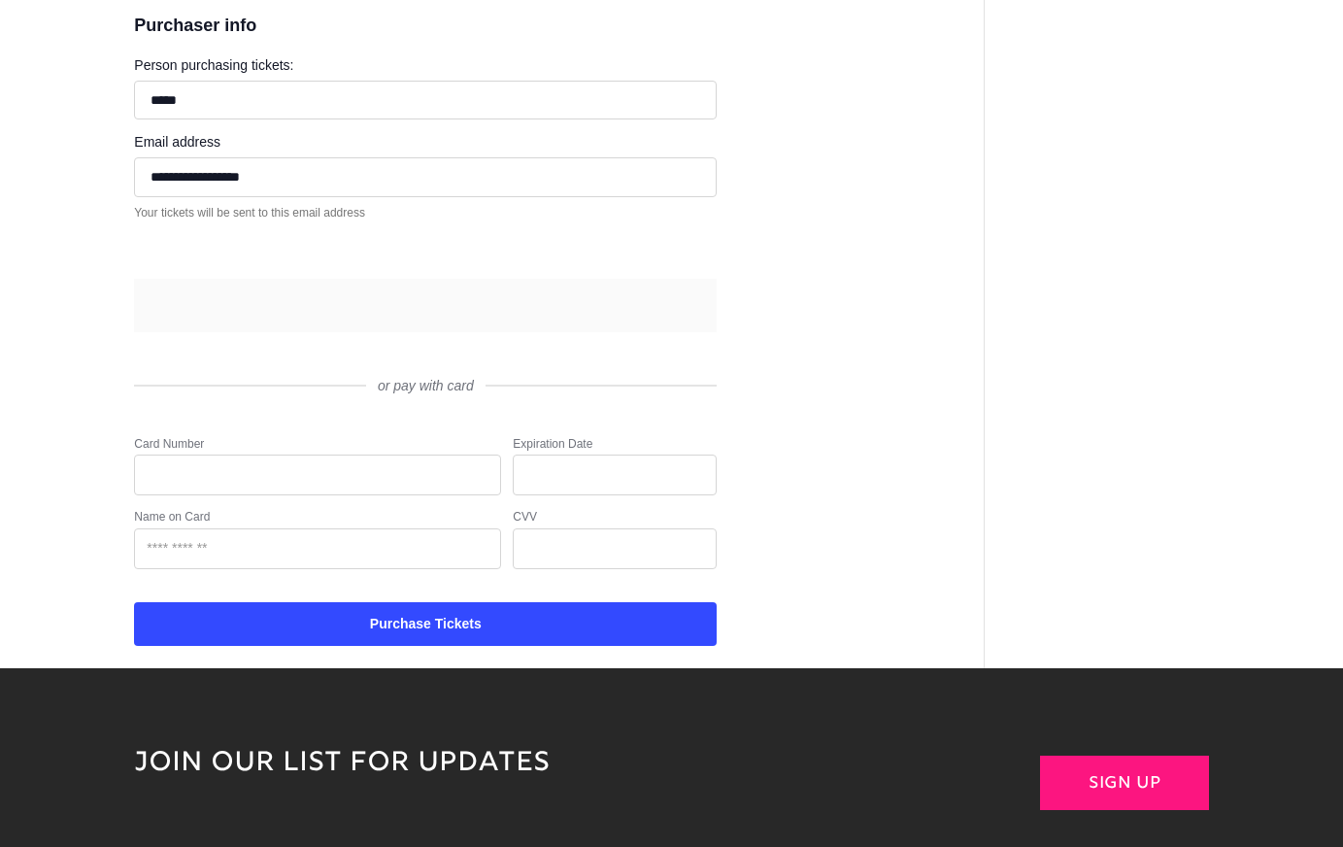
click at [295, 467] on iframe at bounding box center [318, 475] width 342 height 16
type input "**********"
